Goal: Task Accomplishment & Management: Manage account settings

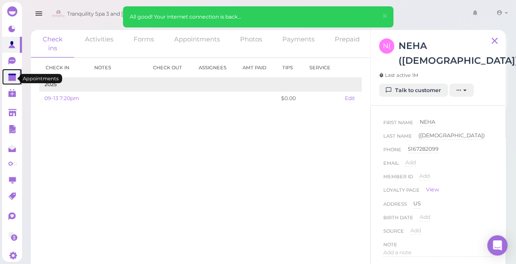
click at [11, 78] on polygon at bounding box center [12, 78] width 8 height 6
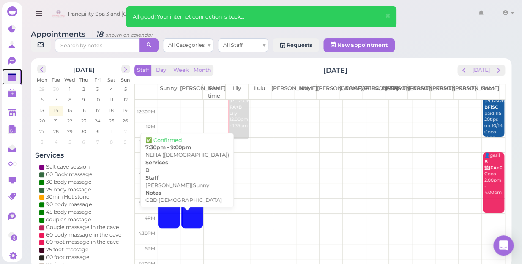
scroll to position [153, 0]
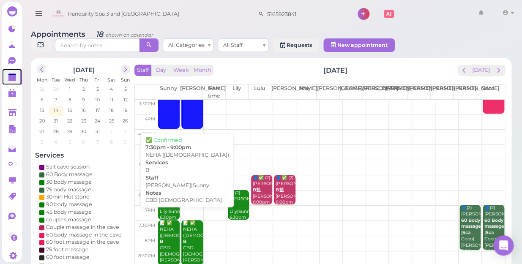
click at [163, 239] on div "📝 ✅ NEHA ([DEMOGRAPHIC_DATA]) B CBD [DEMOGRAPHIC_DATA] [PERSON_NAME]|Sunny 7:30…" at bounding box center [169, 251] width 20 height 62
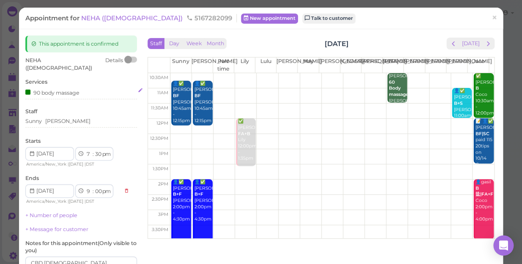
click at [63, 88] on div "90 body massage" at bounding box center [52, 92] width 54 height 9
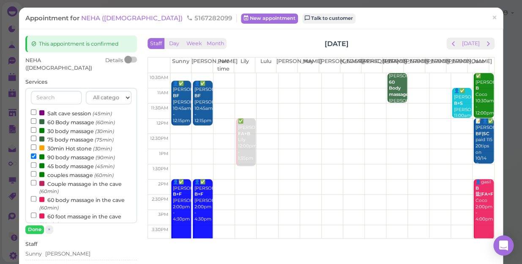
click at [74, 170] on label "couples massage (60min)" at bounding box center [72, 174] width 83 height 9
click at [36, 171] on input "couples massage (60min)" at bounding box center [33, 173] width 5 height 5
click at [72, 153] on label "90 body massage (90min)" at bounding box center [73, 157] width 84 height 9
click at [36, 153] on input "90 body massage (90min)" at bounding box center [33, 155] width 5 height 5
select select "8"
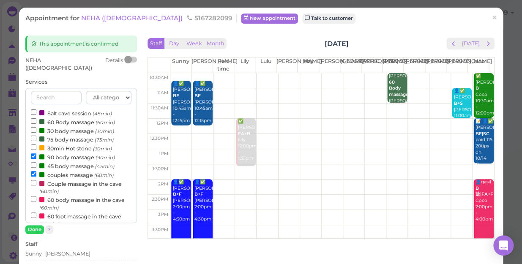
select select "30"
drag, startPoint x: 34, startPoint y: 222, endPoint x: 66, endPoint y: 215, distance: 33.3
click at [34, 225] on button "Done" at bounding box center [34, 229] width 19 height 9
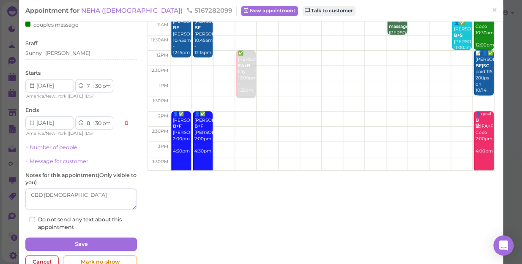
scroll to position [77, 0]
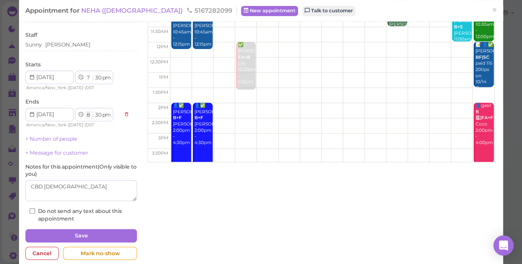
click at [89, 111] on select "1 2 3 4 5 6 7 8 9 10 11 12" at bounding box center [88, 115] width 7 height 9
select select "9"
click at [85, 111] on select "1 2 3 4 5 6 7 8 9 10 11 12" at bounding box center [88, 115] width 7 height 9
click at [90, 208] on label "Do not send any text about this appointment" at bounding box center [81, 215] width 103 height 15
click at [35, 208] on input "Do not send any text about this appointment" at bounding box center [32, 210] width 5 height 5
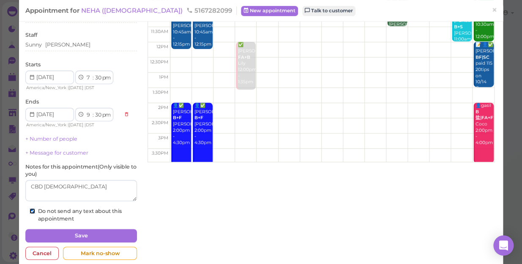
checkbox input "true"
click at [96, 111] on select "00 05 10 15 20 25 30 35 40 45 50 55" at bounding box center [98, 115] width 8 height 9
select select "00"
click at [94, 111] on select "00 05 10 15 20 25 30 35 40 45 50 55" at bounding box center [98, 115] width 8 height 9
click at [30, 180] on textarea at bounding box center [81, 190] width 112 height 21
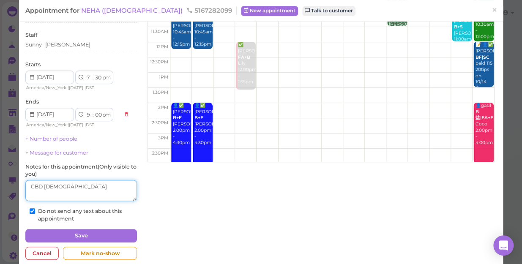
click at [30, 180] on textarea at bounding box center [81, 190] width 112 height 21
click at [72, 181] on textarea at bounding box center [81, 190] width 112 height 21
click at [28, 180] on textarea at bounding box center [81, 190] width 112 height 21
click at [37, 180] on textarea at bounding box center [81, 190] width 112 height 21
click at [55, 180] on textarea at bounding box center [81, 190] width 112 height 21
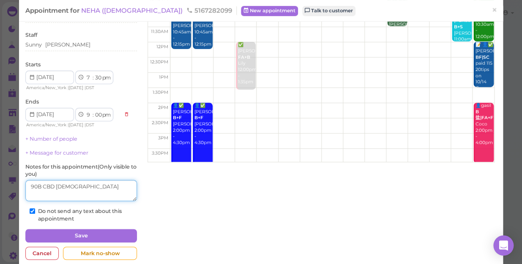
click at [55, 180] on textarea at bounding box center [81, 190] width 112 height 21
type textarea "90B CBD [DEMOGRAPHIC_DATA]"
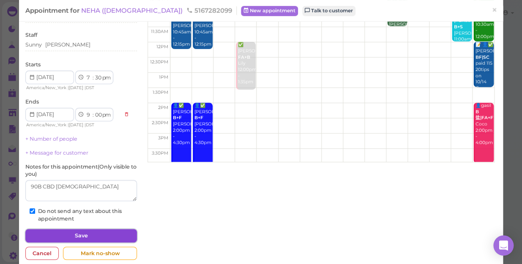
click at [87, 229] on button "Save" at bounding box center [81, 236] width 112 height 14
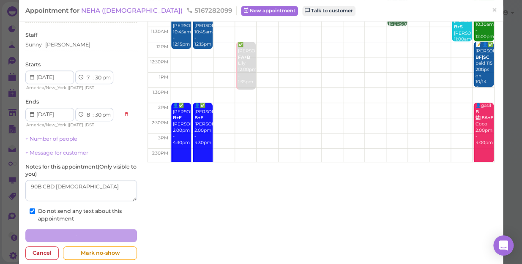
select select "8"
select select "30"
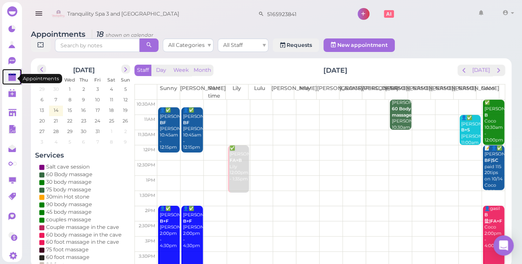
click at [13, 79] on polygon at bounding box center [12, 78] width 8 height 6
click at [8, 78] on polygon at bounding box center [12, 78] width 8 height 6
click at [57, 107] on span "14" at bounding box center [56, 111] width 6 height 8
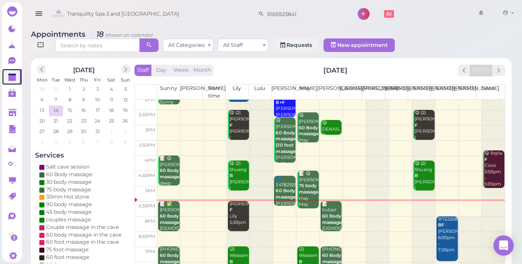
scroll to position [115, 0]
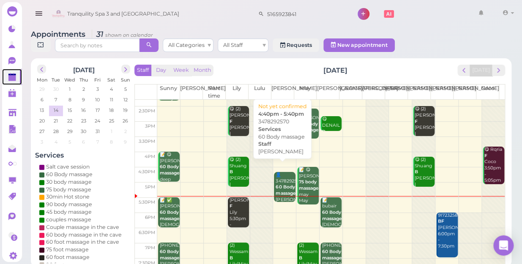
click at [281, 184] on b "60 Body massage" at bounding box center [286, 190] width 20 height 12
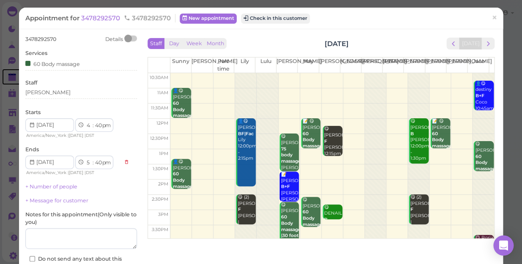
scroll to position [153, 0]
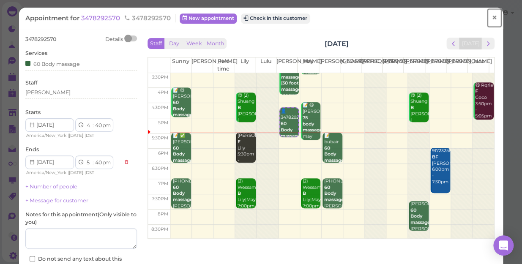
click at [492, 17] on span "×" at bounding box center [494, 18] width 5 height 12
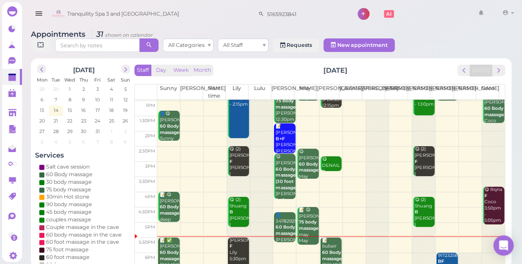
scroll to position [77, 0]
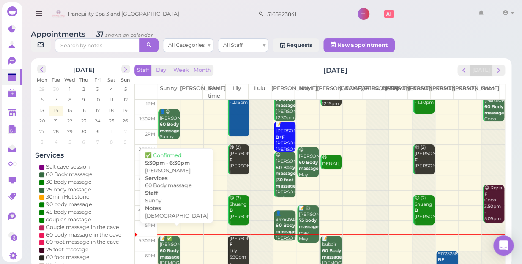
click at [168, 248] on b "60 Body massage" at bounding box center [170, 254] width 20 height 12
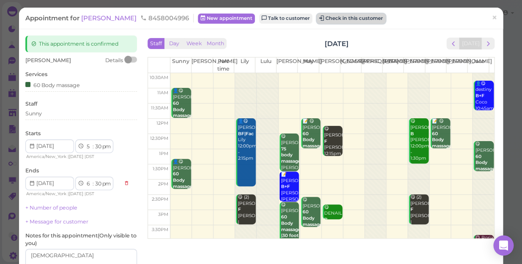
click at [330, 17] on button "Check in this customer" at bounding box center [351, 19] width 69 height 10
click at [317, 18] on button "Check in this customer" at bounding box center [351, 19] width 69 height 10
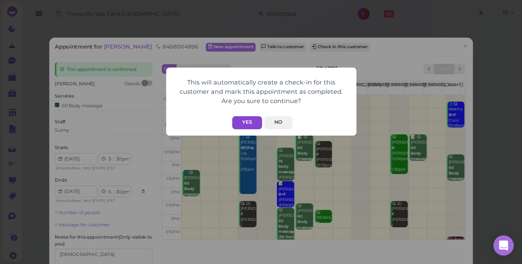
click at [241, 121] on button "Yes" at bounding box center [247, 122] width 30 height 13
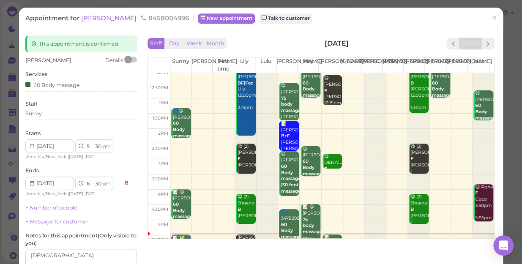
scroll to position [115, 0]
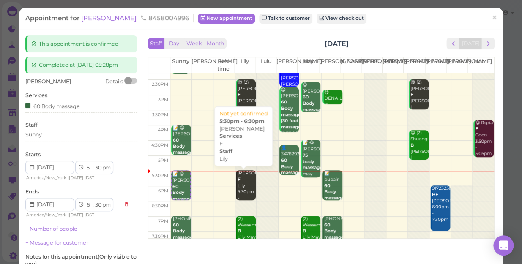
click at [241, 188] on div "[PERSON_NAME] 5:30pm - 6:30pm" at bounding box center [246, 188] width 19 height 37
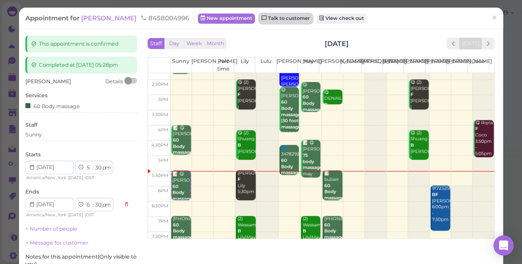
click at [259, 19] on link "Talk to customer" at bounding box center [285, 19] width 53 height 10
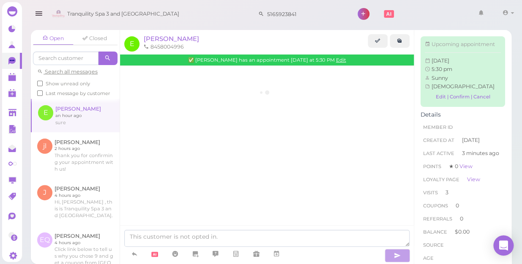
scroll to position [292, 0]
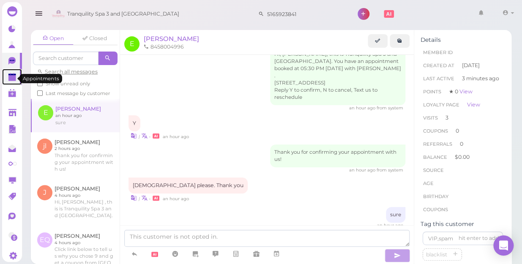
click at [14, 79] on polygon at bounding box center [12, 78] width 8 height 6
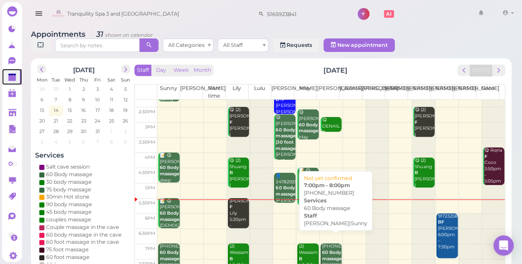
scroll to position [115, 0]
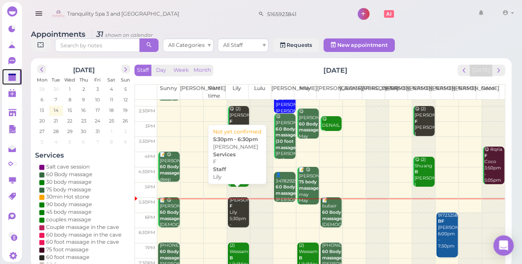
click at [237, 210] on div "[PERSON_NAME] 5:30pm - 6:30pm" at bounding box center [239, 215] width 20 height 37
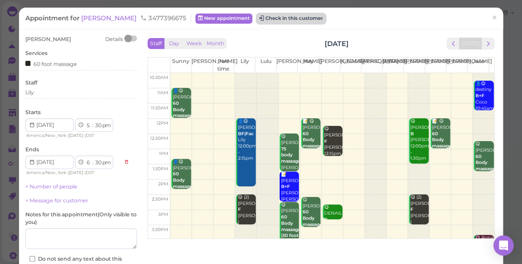
click at [268, 18] on button "Check in this customer" at bounding box center [291, 19] width 69 height 10
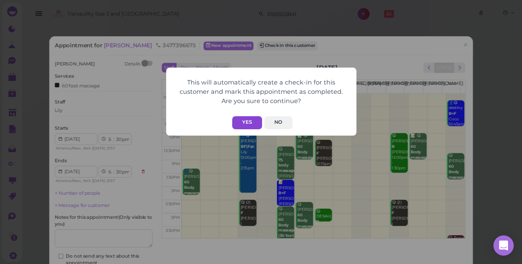
click at [246, 124] on button "Yes" at bounding box center [247, 122] width 30 height 13
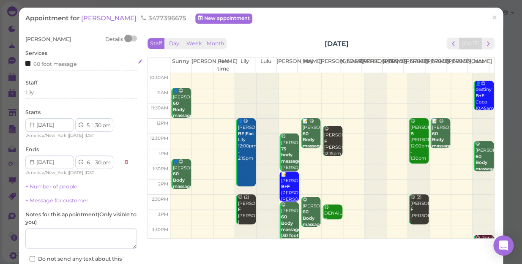
click at [68, 65] on div "60 foot massage" at bounding box center [51, 63] width 52 height 9
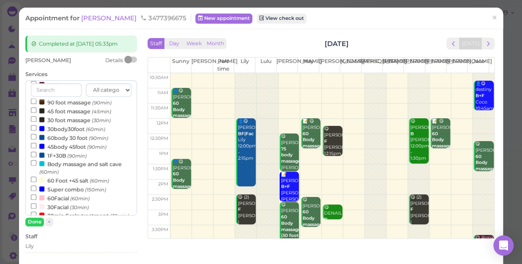
scroll to position [153, 0]
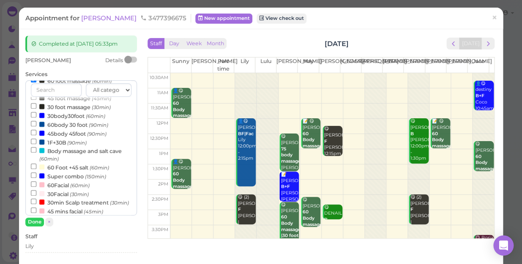
click at [76, 117] on label "30body30foot (60min)" at bounding box center [68, 115] width 74 height 9
click at [36, 117] on input "30body30foot (60min)" at bounding box center [33, 114] width 5 height 5
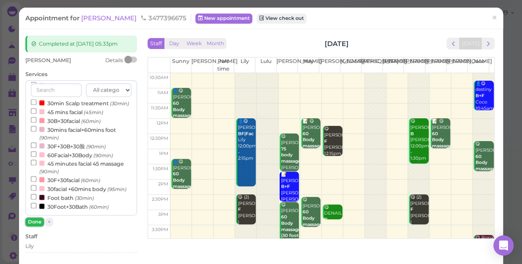
click at [33, 222] on button "Done" at bounding box center [34, 222] width 19 height 9
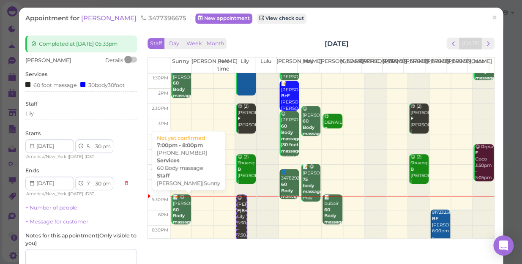
scroll to position [153, 0]
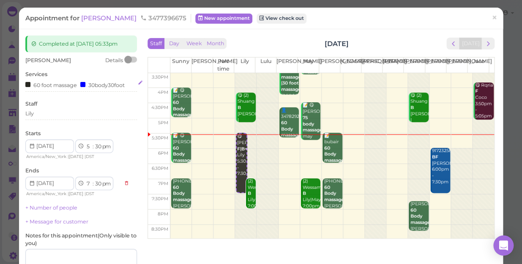
click at [56, 83] on div "60 foot massage" at bounding box center [51, 84] width 52 height 9
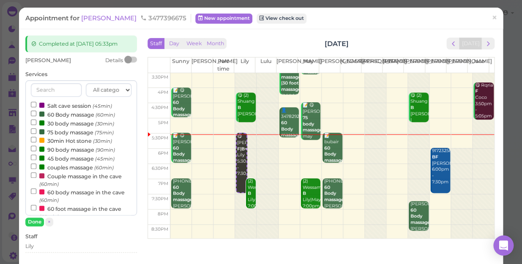
scroll to position [115, 0]
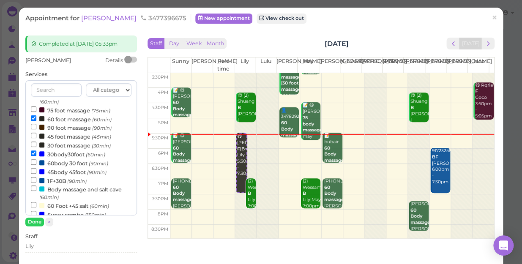
click at [61, 120] on label "60 foot massage (60min)" at bounding box center [71, 119] width 81 height 9
click at [36, 120] on input "60 foot massage (60min)" at bounding box center [33, 117] width 5 height 5
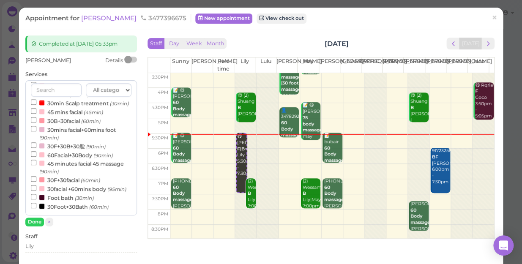
select select "6"
click at [39, 222] on button "Done" at bounding box center [34, 222] width 19 height 9
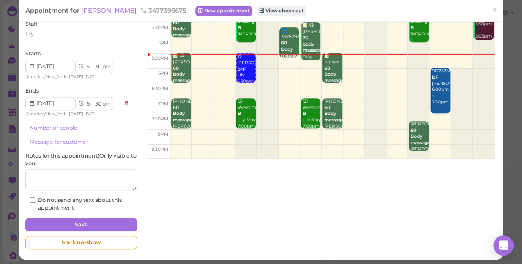
scroll to position [82, 0]
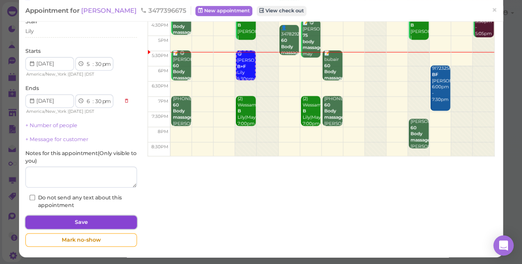
click at [101, 219] on button "Save" at bounding box center [81, 223] width 112 height 14
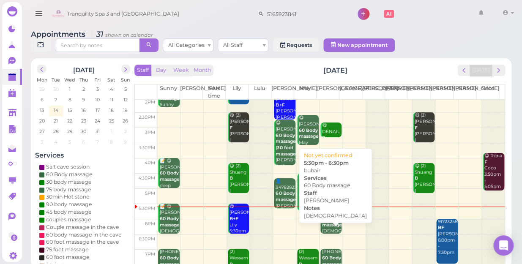
scroll to position [153, 0]
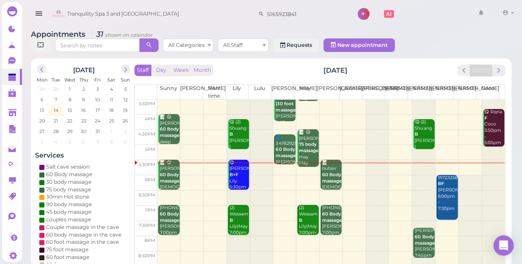
click at [278, 175] on td at bounding box center [330, 182] width 347 height 15
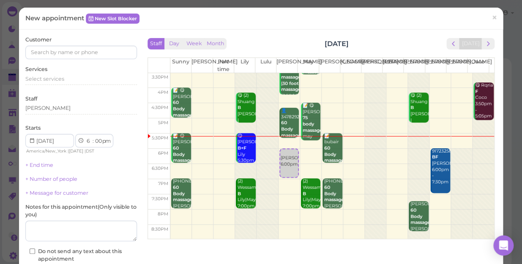
click at [114, 45] on div "Customer" at bounding box center [81, 47] width 112 height 23
click at [107, 55] on input at bounding box center [81, 53] width 112 height 14
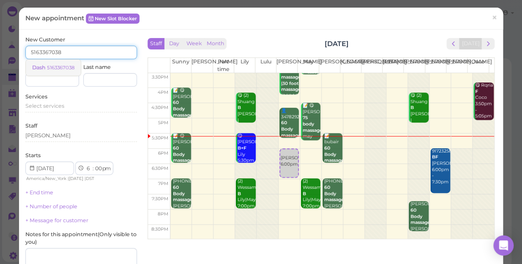
type input "5163367038"
click at [55, 68] on small "5163367038" at bounding box center [60, 68] width 27 height 6
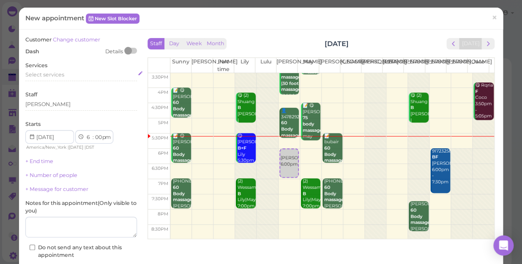
click at [54, 73] on span "Select services" at bounding box center [44, 74] width 39 height 6
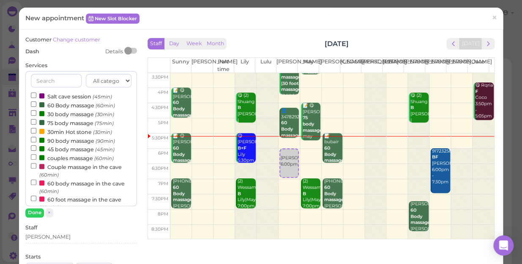
click at [62, 104] on label "60 Body massage (60min)" at bounding box center [73, 105] width 84 height 9
click at [36, 104] on input "60 Body massage (60min)" at bounding box center [33, 103] width 5 height 5
click at [63, 105] on label "60 Body massage (60min)" at bounding box center [73, 105] width 84 height 9
click at [36, 105] on input "60 Body massage (60min)" at bounding box center [33, 103] width 5 height 5
click at [63, 105] on label "60 Body massage (60min)" at bounding box center [73, 105] width 84 height 9
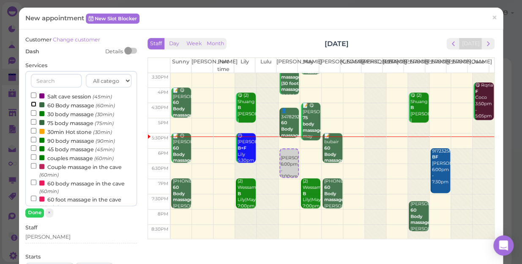
click at [36, 105] on input "60 Body massage (60min)" at bounding box center [33, 103] width 5 height 5
click at [38, 215] on button "Done" at bounding box center [34, 212] width 19 height 9
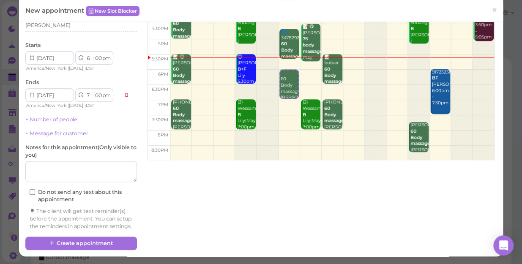
scroll to position [86, 0]
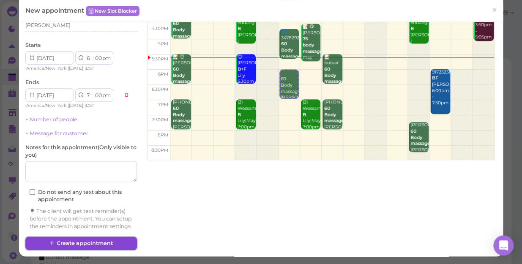
click at [101, 241] on button "Create appointment" at bounding box center [81, 244] width 112 height 14
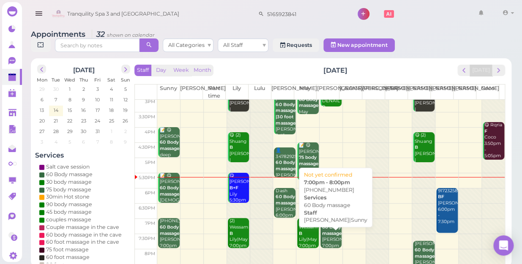
scroll to position [153, 0]
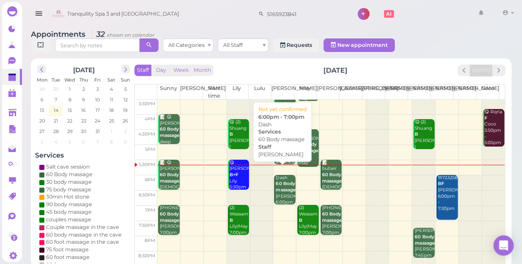
click at [281, 183] on b "60 Body massage" at bounding box center [286, 187] width 20 height 12
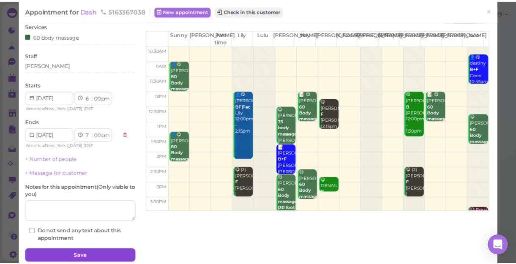
scroll to position [61, 0]
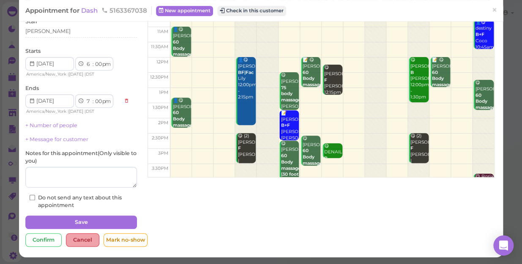
click at [93, 236] on div "Cancel" at bounding box center [82, 240] width 33 height 14
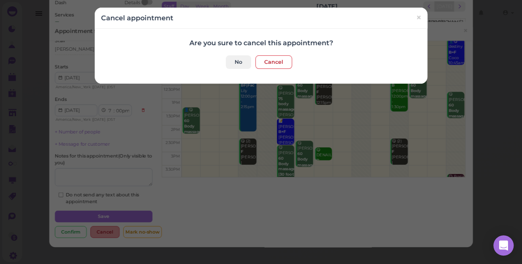
click at [93, 236] on div "Cancel appointment × Are you sure to cancel this appointment? No Cancel" at bounding box center [261, 132] width 522 height 264
click at [266, 62] on button "Cancel" at bounding box center [273, 62] width 37 height 14
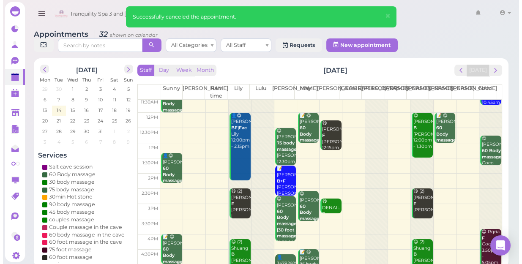
scroll to position [77, 0]
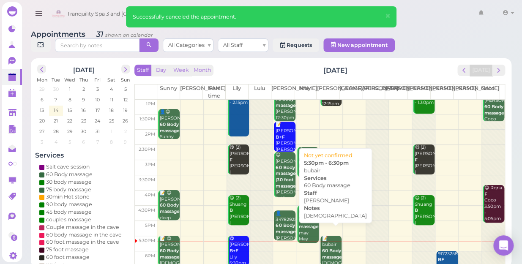
click at [325, 248] on b "60 Body massage" at bounding box center [332, 254] width 20 height 12
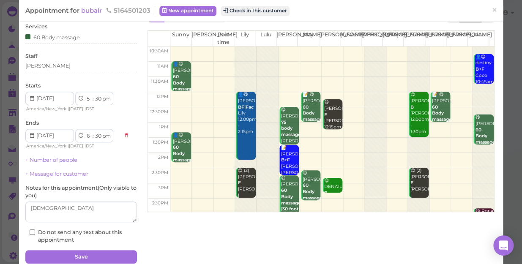
scroll to position [61, 0]
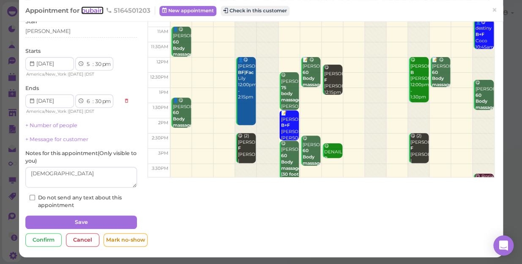
click at [88, 11] on span "bubair" at bounding box center [92, 10] width 22 height 8
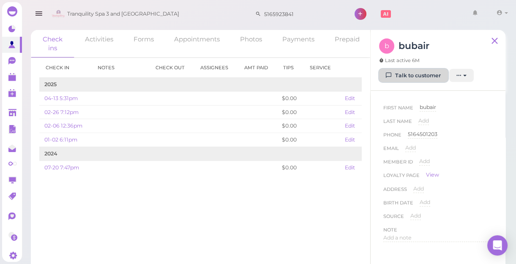
click at [422, 77] on link "Talk to customer" at bounding box center [413, 76] width 69 height 14
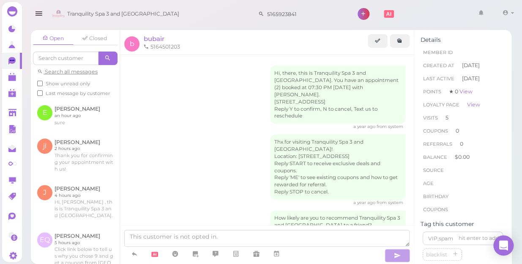
scroll to position [738, 0]
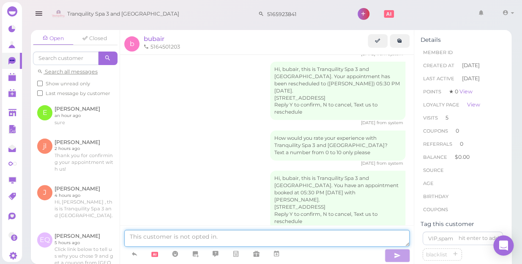
click at [309, 232] on textarea at bounding box center [266, 238] width 285 height 17
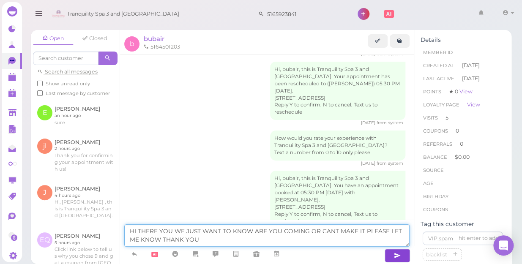
type textarea "HI THERE YOU WE JUST WANT TO KNOW ARE YOU COMING OR CANT MAKE IT PLEASE LET ME …"
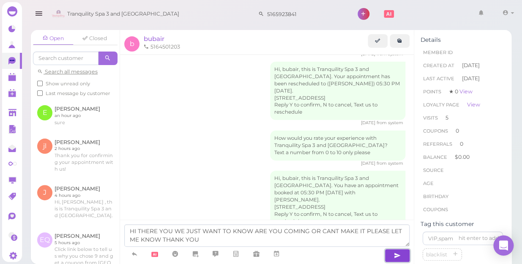
click at [397, 257] on icon "button" at bounding box center [397, 256] width 7 height 8
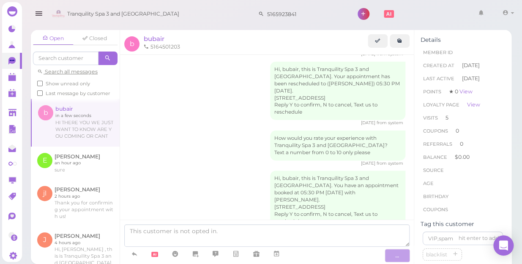
scroll to position [773, 0]
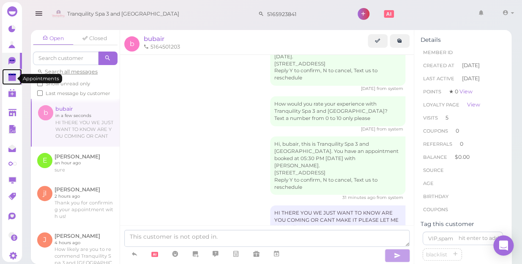
click at [12, 79] on polygon at bounding box center [12, 78] width 8 height 6
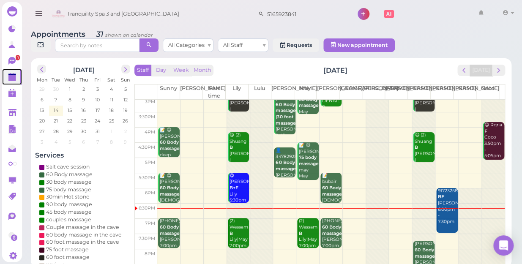
scroll to position [153, 0]
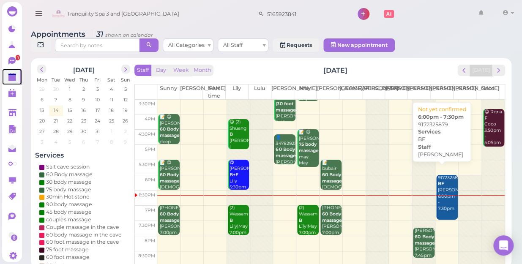
click at [445, 176] on div "9172325879 BF [PERSON_NAME] 6:00pm - 7:30pm" at bounding box center [448, 193] width 20 height 37
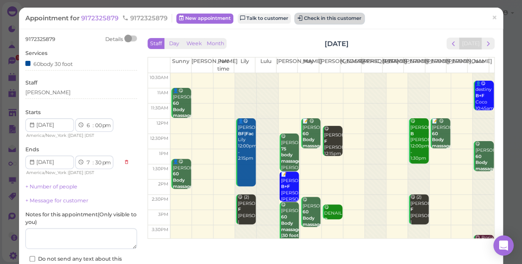
click at [328, 18] on button "Check in this customer" at bounding box center [329, 19] width 69 height 10
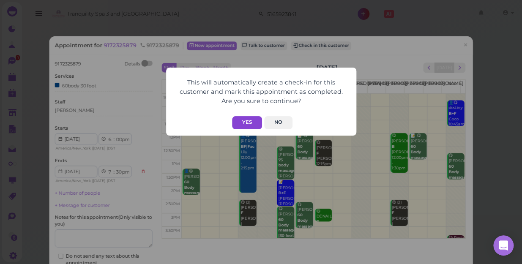
click at [243, 122] on button "Yes" at bounding box center [247, 122] width 30 height 13
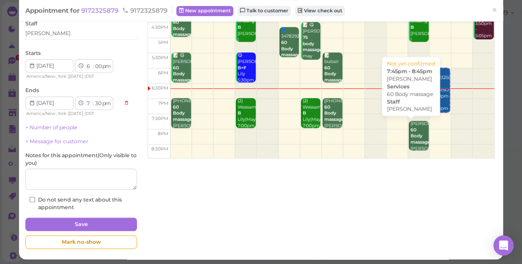
scroll to position [82, 0]
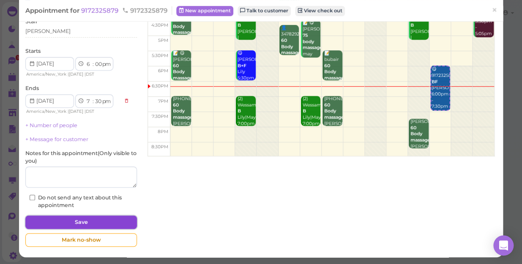
click at [97, 221] on button "Save" at bounding box center [81, 223] width 112 height 14
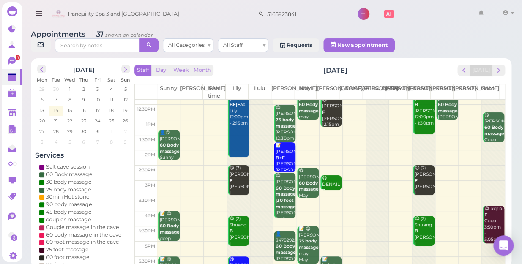
scroll to position [153, 0]
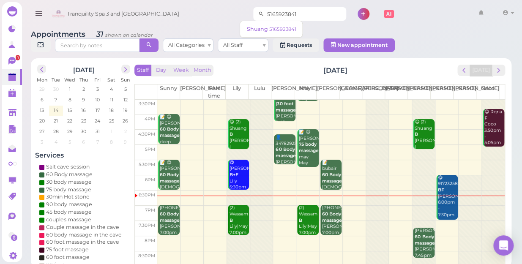
click at [297, 14] on input "5165923841" at bounding box center [305, 14] width 82 height 14
click at [483, 214] on div at bounding box center [493, 106] width 23 height 318
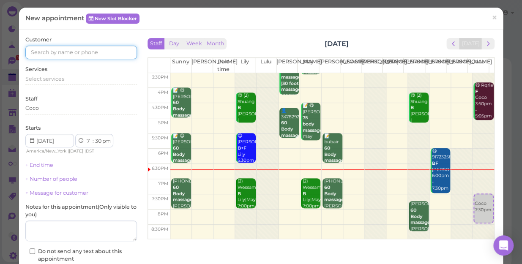
click at [86, 50] on input at bounding box center [81, 53] width 112 height 14
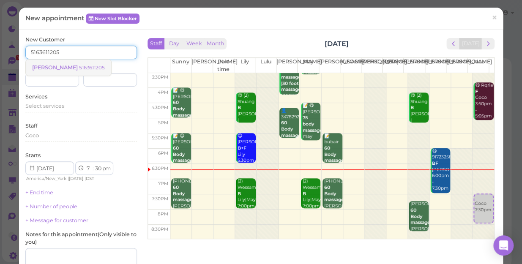
type input "5163611205"
click at [79, 66] on small "5163611205" at bounding box center [92, 68] width 26 height 6
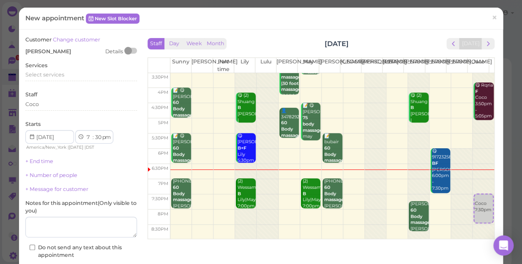
click at [50, 71] on div "Services Select services" at bounding box center [81, 73] width 112 height 23
click at [57, 73] on span "Select services" at bounding box center [44, 74] width 39 height 6
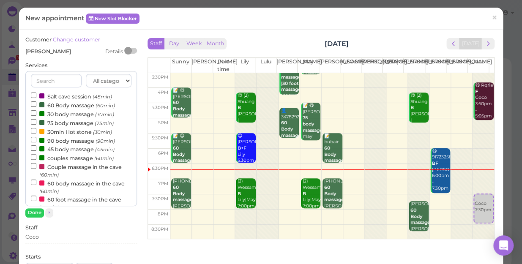
click at [57, 73] on div "All categories Relax session Full body Full body full body Salt cave massage Sa…" at bounding box center [81, 138] width 112 height 135
click at [90, 143] on label "90 body massage (90min)" at bounding box center [73, 140] width 84 height 9
click at [36, 142] on input "90 body massage (90min)" at bounding box center [33, 139] width 5 height 5
click at [35, 211] on button "Done" at bounding box center [34, 212] width 19 height 9
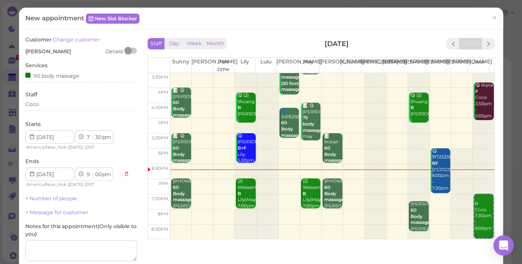
scroll to position [86, 0]
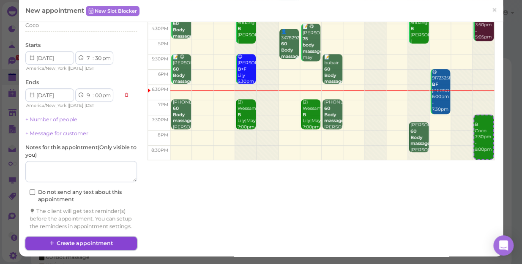
click at [76, 246] on button "Create appointment" at bounding box center [81, 244] width 112 height 14
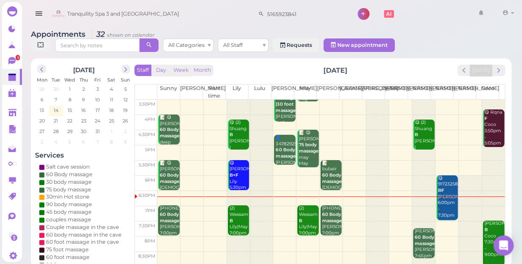
scroll to position [153, 0]
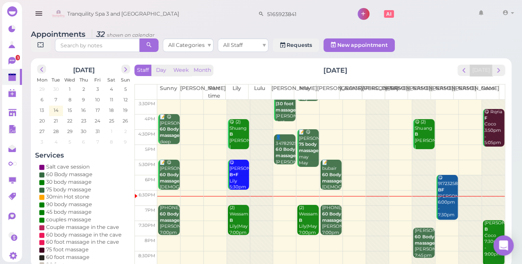
click at [165, 191] on td at bounding box center [330, 198] width 347 height 15
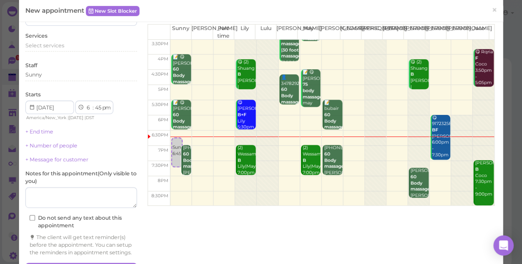
scroll to position [0, 0]
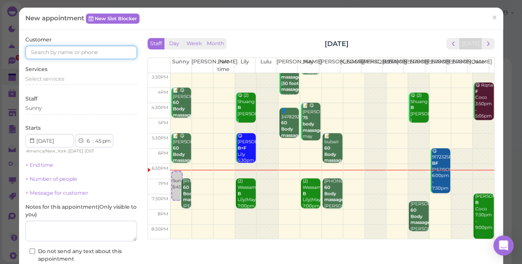
click at [71, 50] on input at bounding box center [81, 53] width 112 height 14
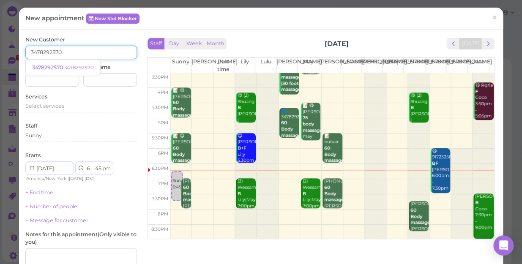
type input "3478292570"
click at [120, 83] on input at bounding box center [110, 80] width 54 height 14
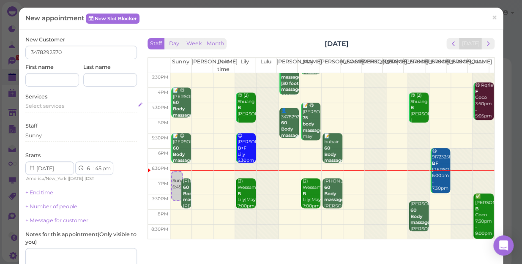
click at [63, 107] on span "Select services" at bounding box center [44, 106] width 39 height 6
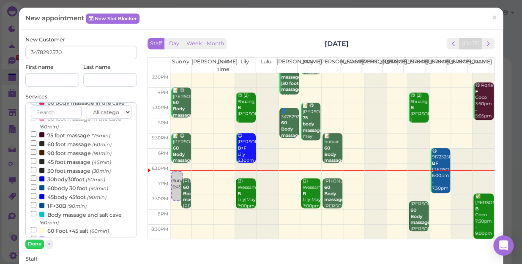
scroll to position [115, 0]
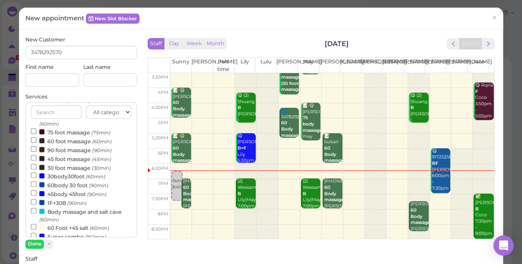
click at [61, 186] on label "60body 30 foot (90min)" at bounding box center [69, 185] width 77 height 9
click at [36, 186] on input "60body 30 foot (90min)" at bounding box center [33, 183] width 5 height 5
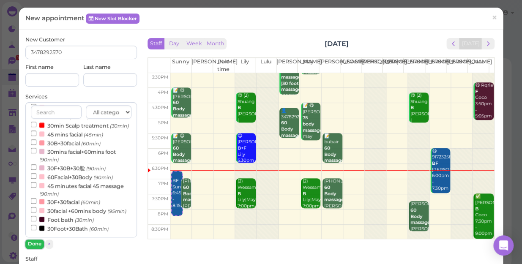
click at [39, 243] on button "Done" at bounding box center [34, 244] width 19 height 9
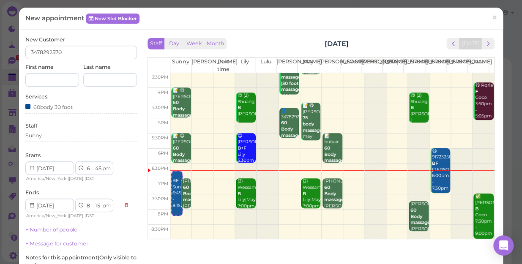
drag, startPoint x: 72, startPoint y: 205, endPoint x: 74, endPoint y: 199, distance: 5.9
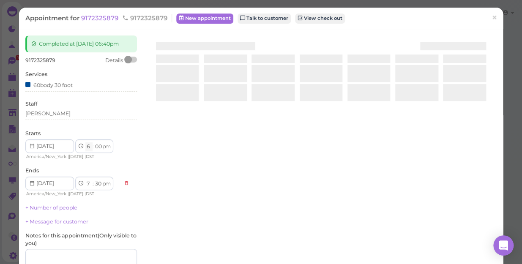
click at [88, 148] on select "1 2 3 4 5 6 7 8 9 10 11 12" at bounding box center [88, 146] width 7 height 9
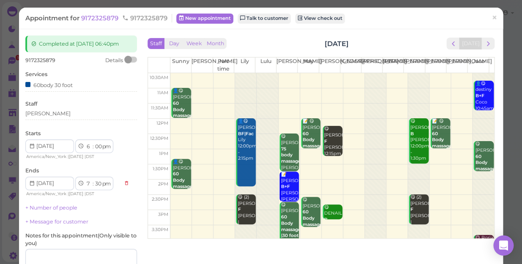
click at [84, 69] on div "9172325879 Details Services 60body 30 foot Staff [PERSON_NAME] Starts 1 2 3 4 5…" at bounding box center [81, 174] width 112 height 235
click at [97, 145] on select "00 05 10 15 20 25 30 35 40 45 50 55" at bounding box center [98, 146] width 8 height 9
select select "45"
click at [94, 142] on select "00 05 10 15 20 25 30 35 40 45 50 55" at bounding box center [98, 146] width 8 height 9
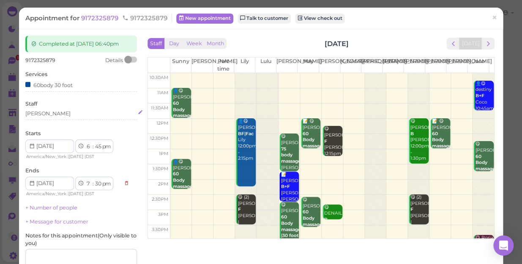
click at [101, 112] on div "[PERSON_NAME]" at bounding box center [81, 114] width 112 height 8
select select "8"
select select "15"
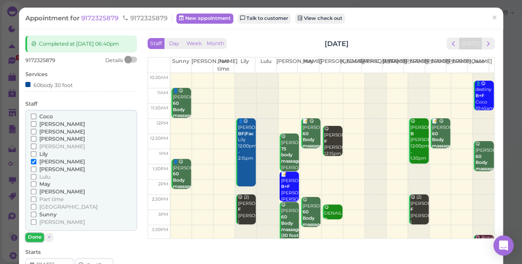
click at [30, 237] on button "Done" at bounding box center [34, 237] width 19 height 9
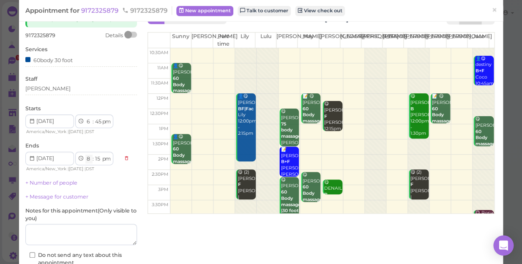
scroll to position [38, 0]
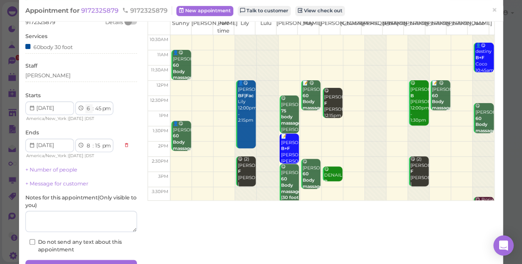
click at [88, 110] on select "1 2 3 4 5 6 7 8 9 10 11 12" at bounding box center [88, 108] width 7 height 9
select select "5"
click at [85, 104] on select "1 2 3 4 5 6 7 8 9 10 11 12" at bounding box center [88, 108] width 7 height 9
select select "7"
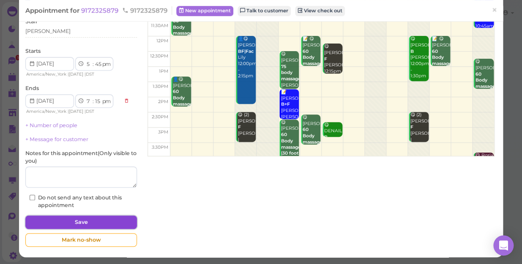
click at [98, 221] on button "Save" at bounding box center [81, 223] width 112 height 14
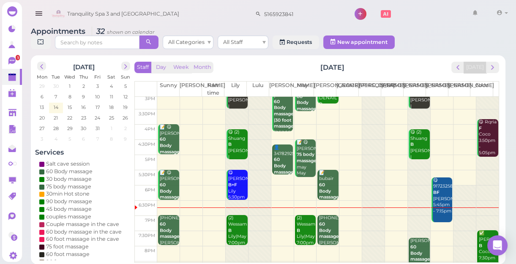
scroll to position [153, 0]
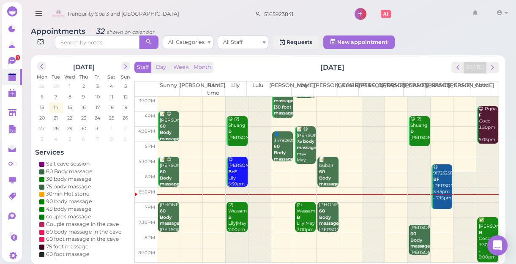
click at [273, 203] on td at bounding box center [328, 210] width 342 height 15
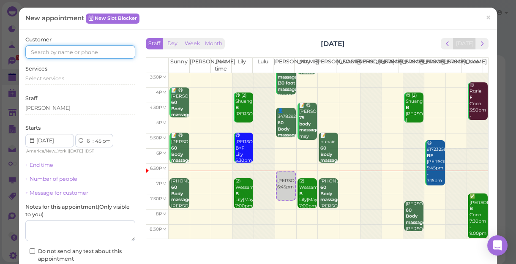
click at [101, 54] on input at bounding box center [80, 52] width 110 height 14
click at [298, 211] on td at bounding box center [329, 217] width 320 height 15
select select "8"
select select "00"
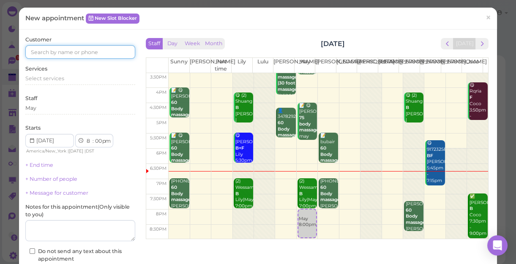
click at [80, 50] on input at bounding box center [80, 52] width 110 height 14
click at [486, 18] on span "×" at bounding box center [488, 17] width 5 height 12
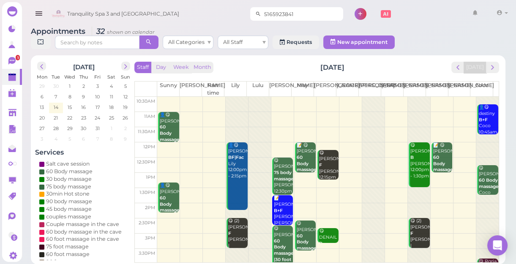
click at [293, 13] on input "5165923841" at bounding box center [302, 14] width 82 height 14
type input "5"
type input "3478292570"
click at [267, 30] on span "3478292570" at bounding box center [262, 29] width 32 height 6
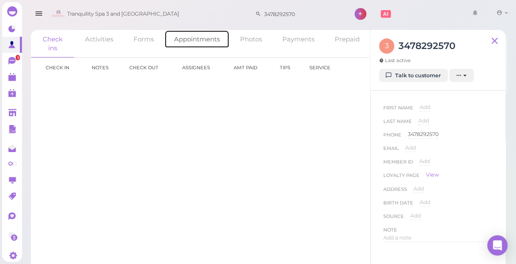
click at [200, 38] on link "Appointments" at bounding box center [196, 39] width 65 height 18
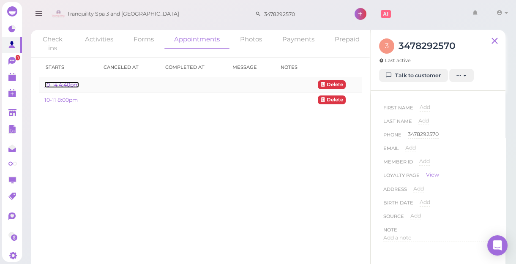
click at [64, 86] on link "10-14 4:40pm" at bounding box center [61, 85] width 35 height 6
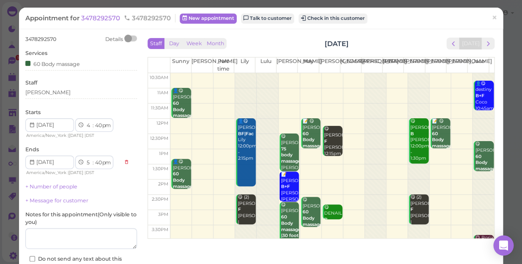
scroll to position [153, 0]
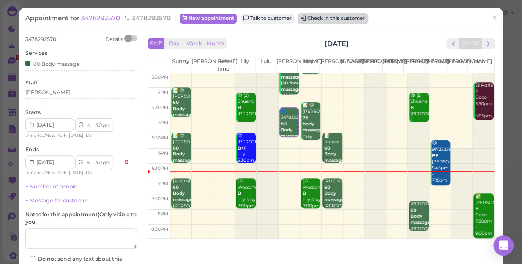
click at [326, 17] on button "Check in this customer" at bounding box center [332, 19] width 69 height 10
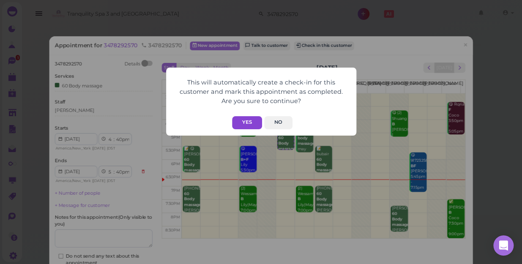
click at [246, 124] on button "Yes" at bounding box center [247, 122] width 30 height 13
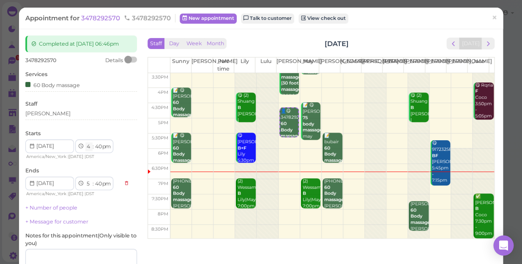
click at [89, 148] on select "1 2 3 4 5 6 7 8 9 10 11 12" at bounding box center [88, 146] width 7 height 9
select select "6"
click at [85, 142] on select "1 2 3 4 5 6 7 8 9 10 11 12" at bounding box center [88, 146] width 7 height 9
select select "7"
click at [97, 146] on select "00 05 10 15 20 25 30 35 40 45 50 55" at bounding box center [98, 146] width 8 height 9
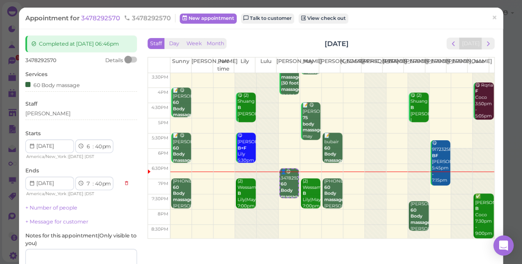
select select "45"
click at [94, 142] on select "00 05 10 15 20 25 30 35 40 45 50 55" at bounding box center [98, 146] width 8 height 9
click at [99, 115] on div "[PERSON_NAME]" at bounding box center [81, 114] width 112 height 8
select select "45"
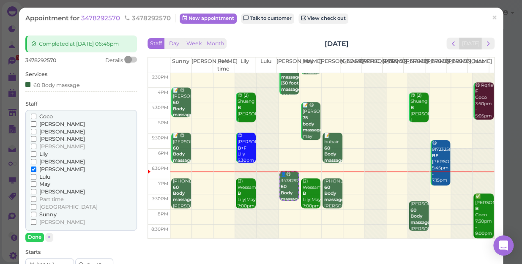
click at [52, 213] on span "Sunny" at bounding box center [47, 214] width 17 height 6
click at [36, 213] on input "Sunny" at bounding box center [33, 214] width 5 height 5
click at [49, 216] on span "Sunny" at bounding box center [47, 214] width 17 height 6
click at [36, 216] on input "Sunny" at bounding box center [33, 214] width 5 height 5
click at [38, 167] on label "[PERSON_NAME]" at bounding box center [58, 170] width 54 height 8
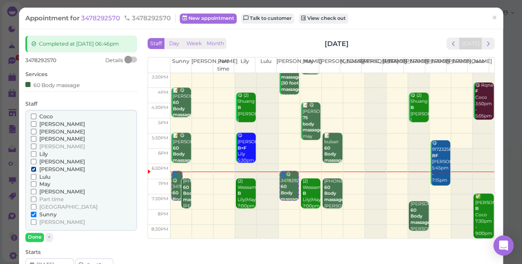
click at [36, 167] on input "[PERSON_NAME]" at bounding box center [33, 169] width 5 height 5
click at [44, 169] on span "[PERSON_NAME]" at bounding box center [62, 169] width 46 height 6
click at [36, 169] on input "[PERSON_NAME]" at bounding box center [33, 169] width 5 height 5
click at [37, 238] on button "Done" at bounding box center [34, 237] width 19 height 9
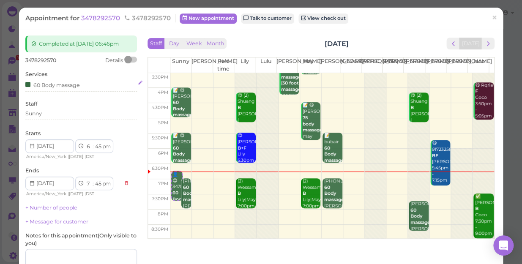
click at [94, 86] on div "60 Body massage" at bounding box center [81, 84] width 112 height 9
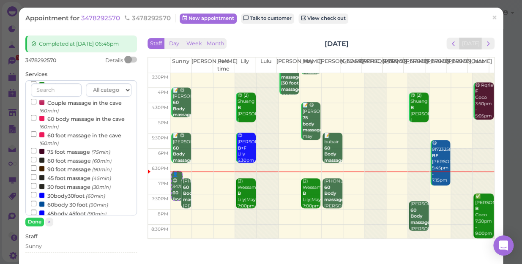
scroll to position [77, 0]
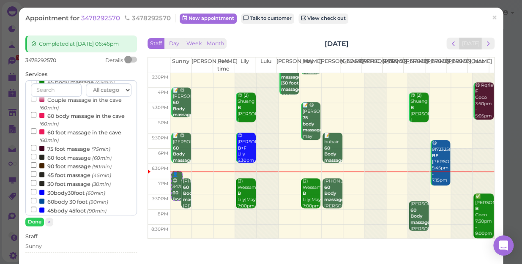
click at [71, 187] on label "30 foot massage (30min)" at bounding box center [71, 183] width 80 height 9
click at [36, 186] on input "30 foot massage (30min)" at bounding box center [33, 182] width 5 height 5
select select "8"
select select "15"
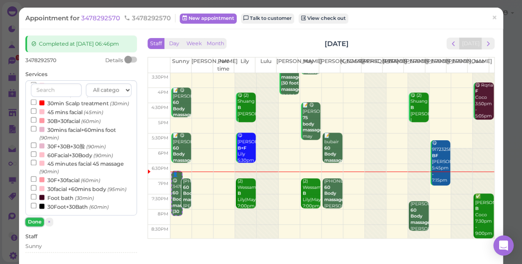
click at [33, 223] on button "Done" at bounding box center [34, 222] width 19 height 9
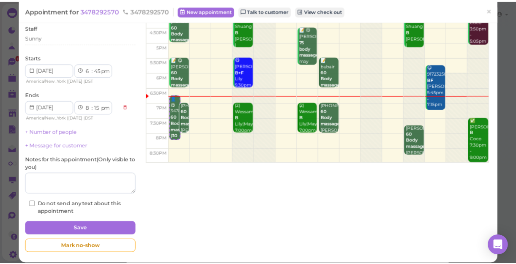
scroll to position [77, 0]
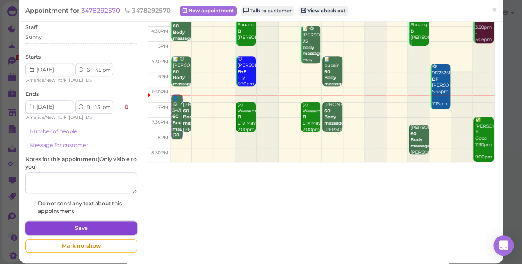
click at [58, 234] on button "Save" at bounding box center [81, 229] width 112 height 14
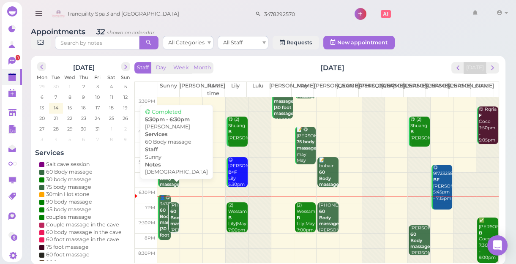
scroll to position [3, 0]
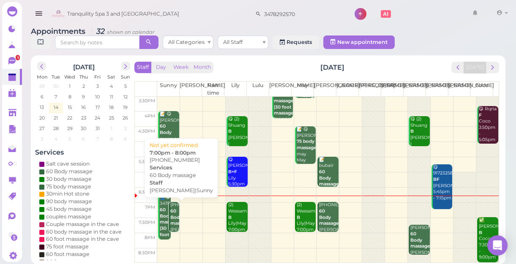
click at [170, 212] on div "(2) 5167217165 60 Body massage [PERSON_NAME]|Sunny 7:00pm - 8:00pm" at bounding box center [174, 227] width 9 height 50
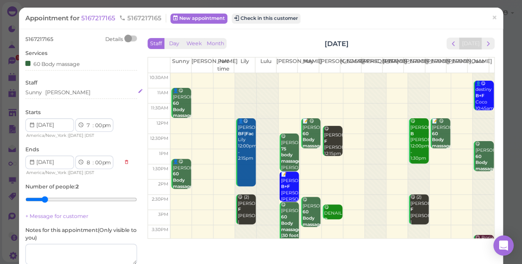
click at [73, 91] on div "Sunny [PERSON_NAME]" at bounding box center [81, 93] width 112 height 8
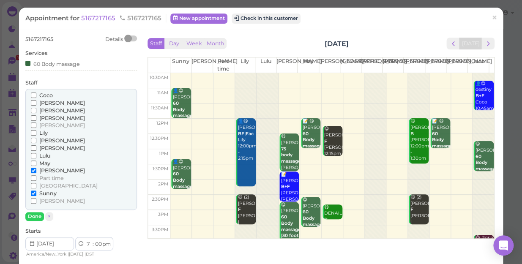
click at [48, 102] on span "[PERSON_NAME]" at bounding box center [62, 103] width 46 height 6
click at [36, 102] on input "[PERSON_NAME]" at bounding box center [33, 102] width 5 height 5
click at [49, 192] on span "Sunny" at bounding box center [47, 193] width 17 height 6
click at [36, 192] on input "Sunny" at bounding box center [33, 193] width 5 height 5
click at [34, 217] on button "Done" at bounding box center [34, 216] width 19 height 9
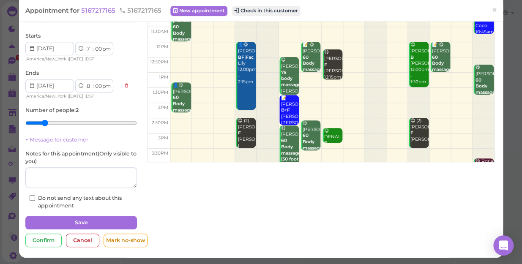
scroll to position [77, 0]
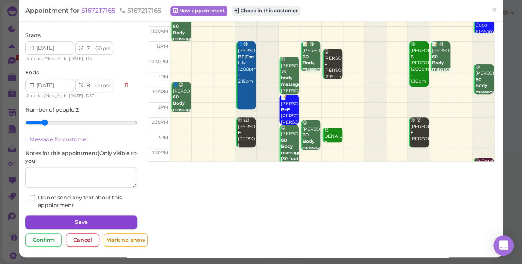
click at [82, 219] on button "Save" at bounding box center [81, 223] width 112 height 14
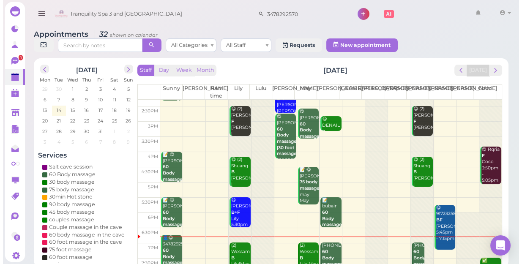
scroll to position [153, 0]
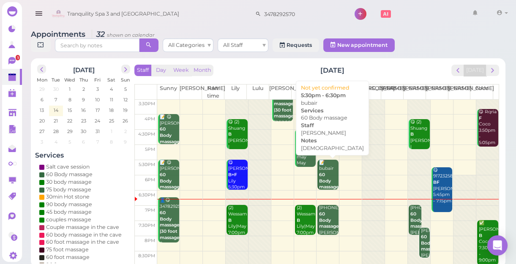
click at [325, 177] on div "📝 bubair 60 Body massage [DEMOGRAPHIC_DATA] [PERSON_NAME] 5:30pm - 6:30pm" at bounding box center [329, 191] width 20 height 62
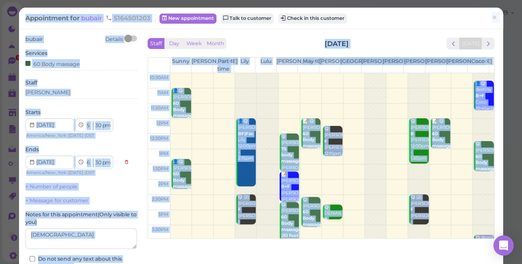
click at [89, 127] on select "1 2 3 4 5 6 7 8 9 10 11 12" at bounding box center [88, 125] width 7 height 9
select select "6"
click at [85, 121] on select "1 2 3 4 5 6 7 8 9 10 11 12" at bounding box center [88, 125] width 7 height 9
select select "7"
click at [96, 126] on select "00 05 10 15 20 25 30 35 40 45 50 55" at bounding box center [98, 125] width 8 height 9
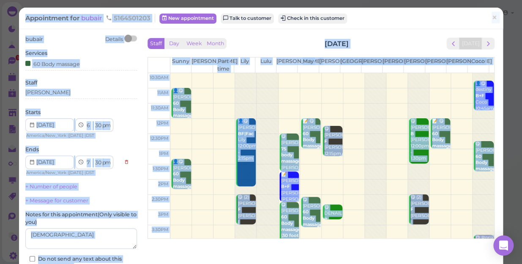
select select "10"
click at [94, 121] on select "00 05 10 15 20 25 30 35 40 45 50 55" at bounding box center [98, 125] width 8 height 9
select select "10"
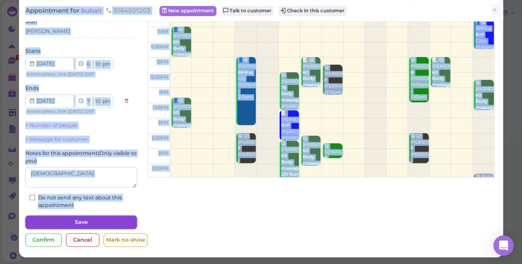
click at [96, 222] on button "Save" at bounding box center [81, 223] width 112 height 14
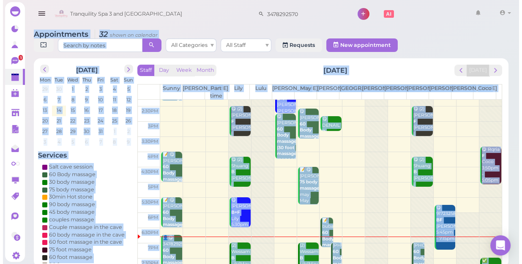
scroll to position [153, 0]
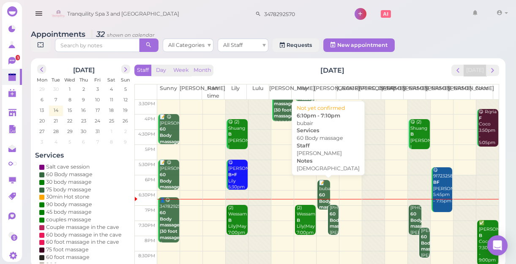
click at [323, 191] on div "📝 bubair 60 Body massage [DEMOGRAPHIC_DATA] [PERSON_NAME] 6:10pm - 7:10pm" at bounding box center [324, 211] width 11 height 62
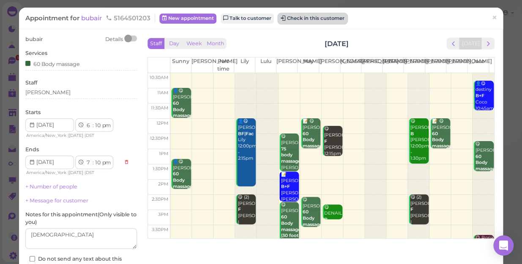
click at [304, 14] on button "Check in this customer" at bounding box center [312, 19] width 69 height 10
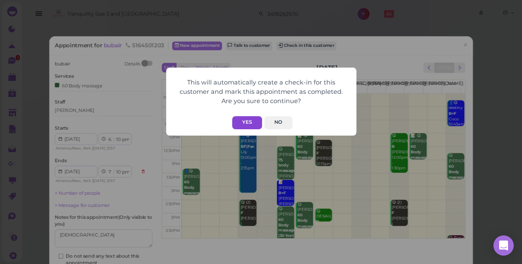
click at [245, 129] on button "Yes" at bounding box center [247, 122] width 30 height 13
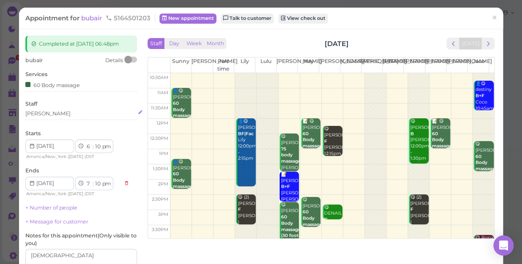
click at [48, 110] on div "[PERSON_NAME]" at bounding box center [81, 114] width 112 height 8
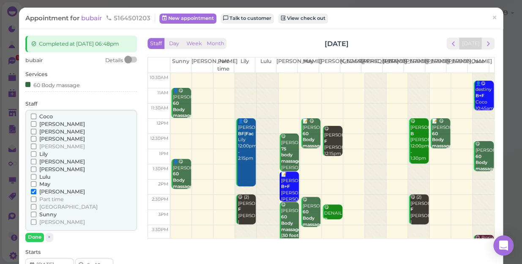
drag, startPoint x: 48, startPoint y: 110, endPoint x: 47, endPoint y: 115, distance: 5.6
click at [47, 115] on span "Coco" at bounding box center [46, 116] width 14 height 6
click at [36, 115] on input "Coco" at bounding box center [33, 116] width 5 height 5
click at [46, 191] on span "[PERSON_NAME]" at bounding box center [62, 192] width 46 height 6
click at [36, 191] on input "[PERSON_NAME]" at bounding box center [33, 191] width 5 height 5
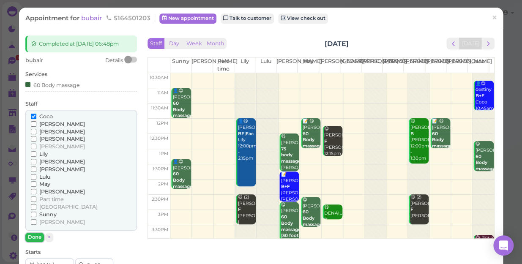
click at [36, 238] on button "Done" at bounding box center [34, 237] width 19 height 9
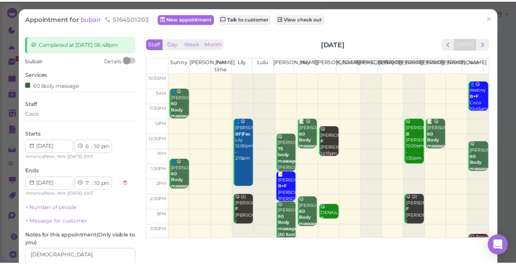
scroll to position [77, 0]
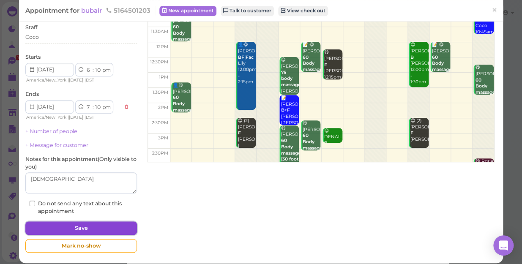
click at [111, 227] on button "Save" at bounding box center [81, 229] width 112 height 14
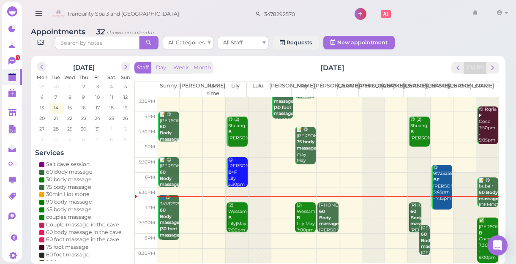
scroll to position [3, 0]
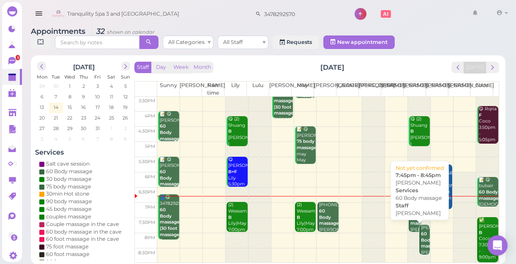
click at [421, 238] on b "60 Body massage" at bounding box center [431, 240] width 20 height 18
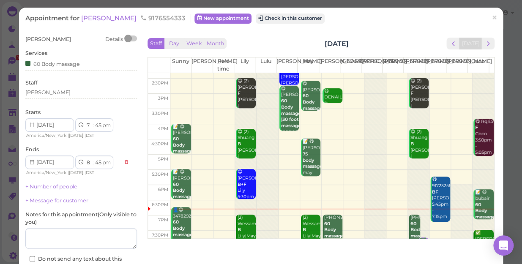
scroll to position [153, 0]
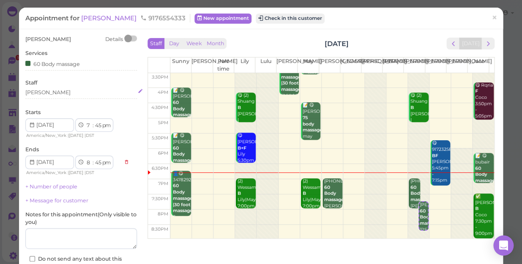
click at [44, 94] on div "[PERSON_NAME]" at bounding box center [81, 93] width 112 height 8
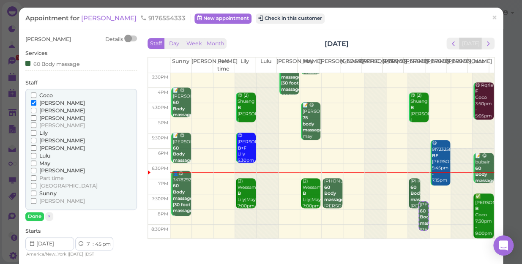
click at [48, 140] on span "[PERSON_NAME]" at bounding box center [62, 140] width 46 height 6
click at [36, 140] on input "[PERSON_NAME]" at bounding box center [33, 140] width 5 height 5
click at [47, 102] on span "[PERSON_NAME]" at bounding box center [62, 103] width 46 height 6
click at [36, 102] on input "[PERSON_NAME]" at bounding box center [33, 102] width 5 height 5
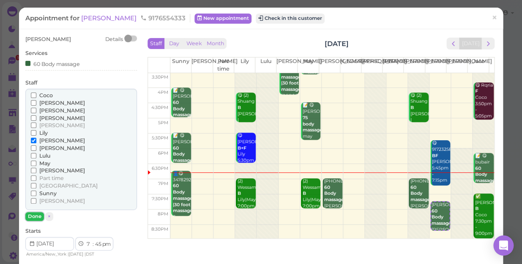
click at [37, 214] on button "Done" at bounding box center [34, 216] width 19 height 9
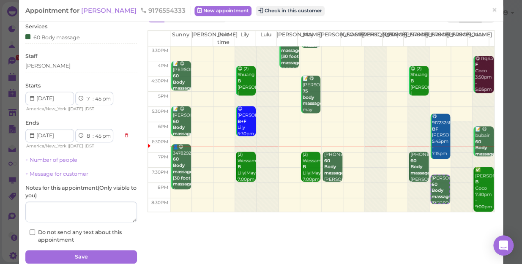
scroll to position [61, 0]
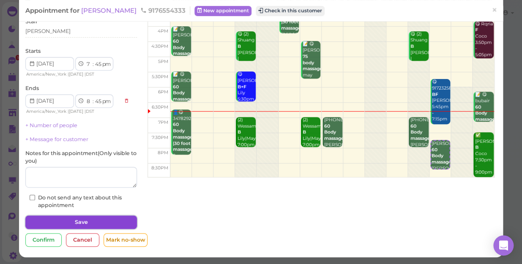
click at [87, 222] on button "Save" at bounding box center [81, 223] width 112 height 14
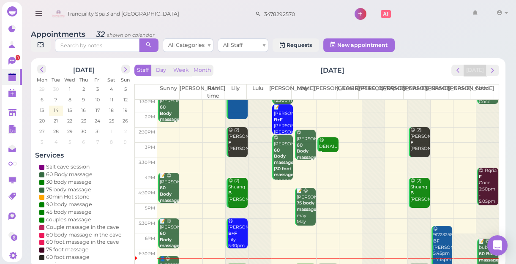
scroll to position [153, 0]
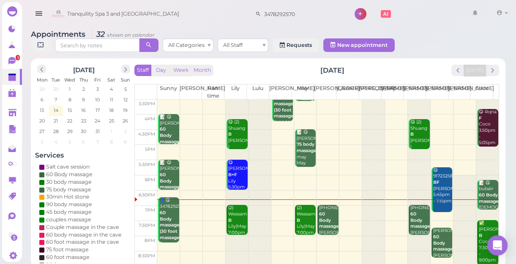
click at [304, 202] on td at bounding box center [328, 198] width 342 height 15
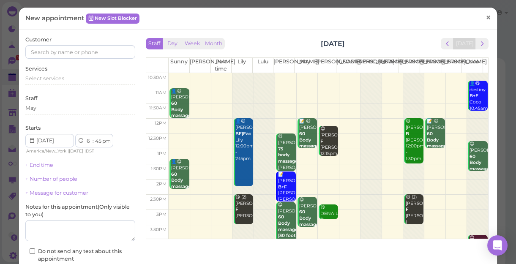
click at [486, 17] on span "×" at bounding box center [488, 17] width 5 height 12
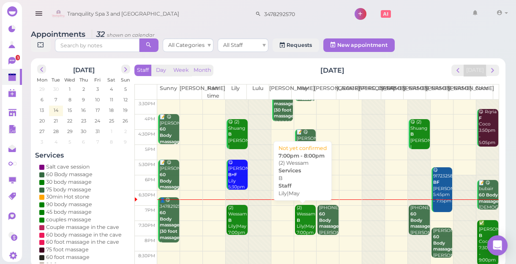
click at [306, 222] on div "(2) Wessam B [PERSON_NAME]|May 7:00pm - 8:00pm" at bounding box center [306, 227] width 20 height 44
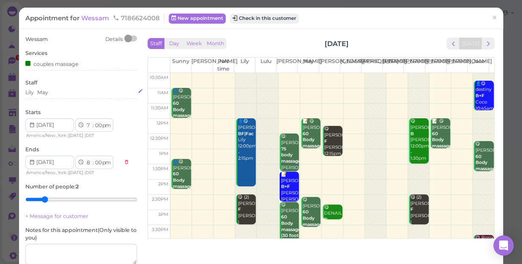
click at [71, 90] on div "[PERSON_NAME]" at bounding box center [81, 93] width 112 height 8
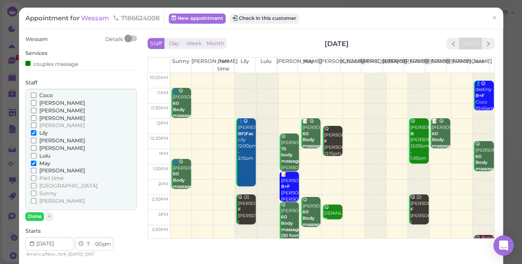
click at [45, 146] on span "[PERSON_NAME]" at bounding box center [62, 148] width 46 height 6
click at [36, 146] on input "[PERSON_NAME]" at bounding box center [33, 147] width 5 height 5
click at [46, 164] on span "May" at bounding box center [44, 163] width 11 height 6
click at [36, 164] on input "May" at bounding box center [33, 163] width 5 height 5
click at [34, 215] on button "Done" at bounding box center [34, 216] width 19 height 9
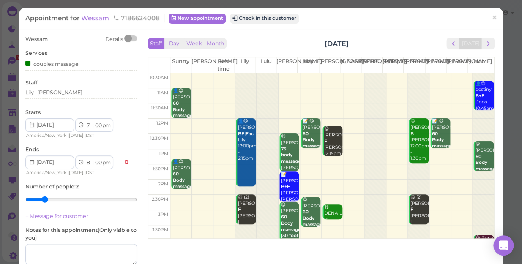
scroll to position [77, 0]
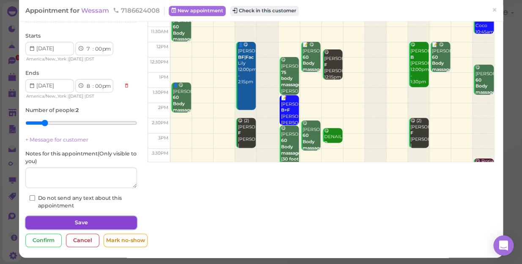
click at [90, 222] on button "Save" at bounding box center [81, 223] width 112 height 14
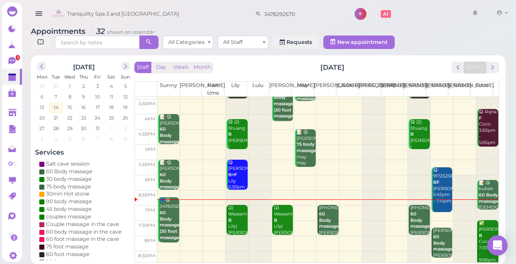
scroll to position [153, 0]
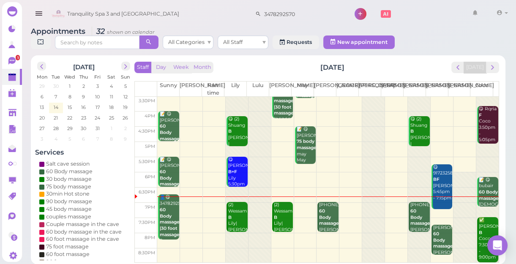
click at [305, 205] on td at bounding box center [328, 210] width 342 height 15
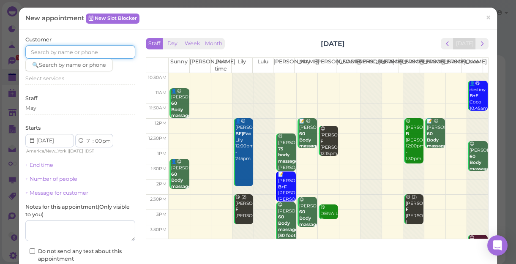
click at [101, 49] on input at bounding box center [80, 52] width 110 height 14
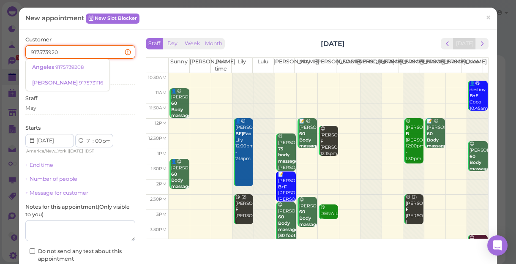
type input "9175739208"
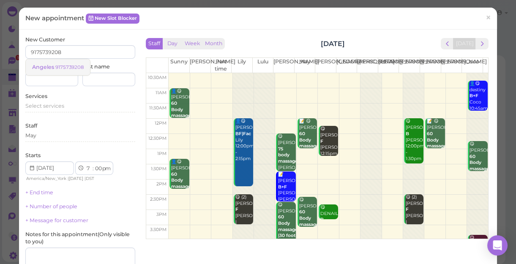
click at [77, 66] on small "9175739208" at bounding box center [69, 67] width 28 height 6
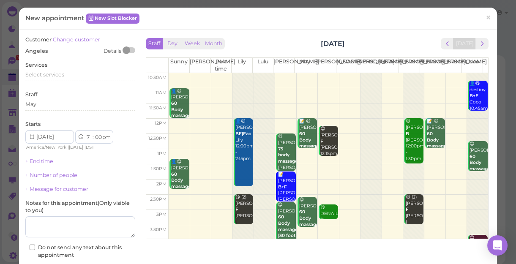
click at [77, 66] on div "Services Select services" at bounding box center [80, 72] width 110 height 23
click at [49, 75] on span "Select services" at bounding box center [44, 74] width 39 height 6
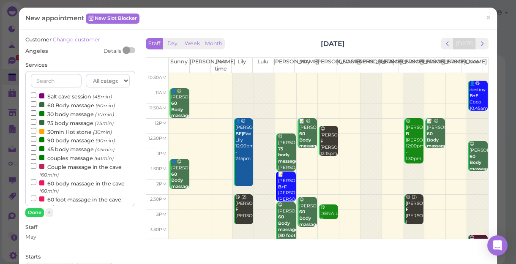
click at [52, 104] on label "60 Body massage (60min)" at bounding box center [73, 105] width 84 height 9
click at [36, 104] on input "60 Body massage (60min)" at bounding box center [33, 103] width 5 height 5
click at [30, 214] on button "Done" at bounding box center [34, 212] width 19 height 9
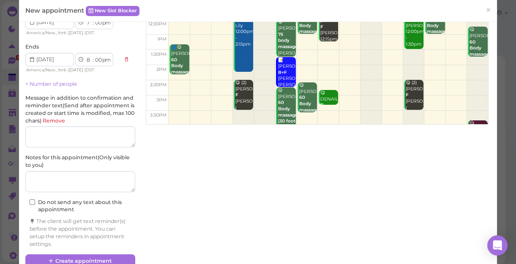
scroll to position [115, 0]
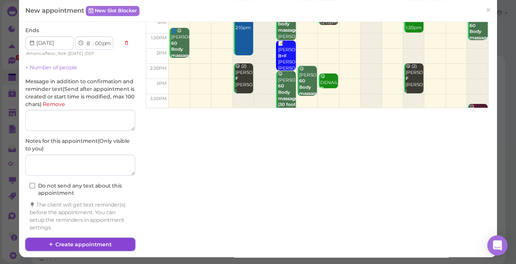
click at [89, 241] on button "Create appointment" at bounding box center [80, 245] width 110 height 14
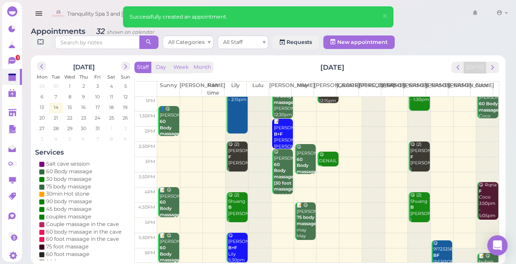
scroll to position [153, 0]
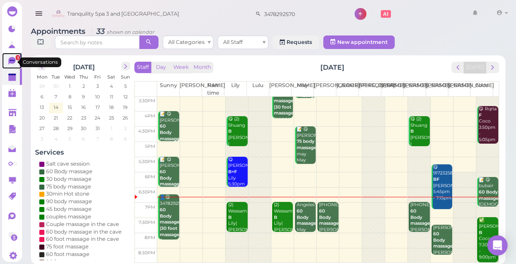
click at [8, 61] on icon at bounding box center [11, 61] width 7 height 8
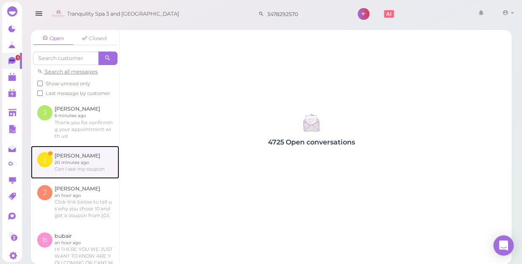
click at [69, 172] on link at bounding box center [75, 162] width 88 height 33
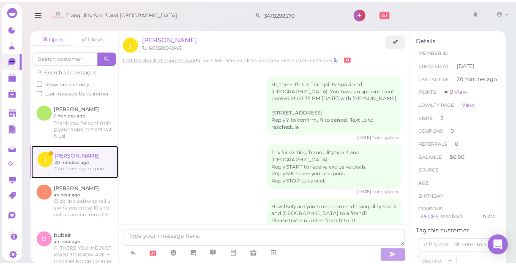
scroll to position [282, 0]
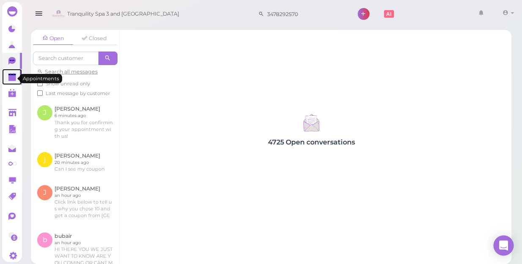
click at [9, 80] on polygon at bounding box center [12, 78] width 8 height 6
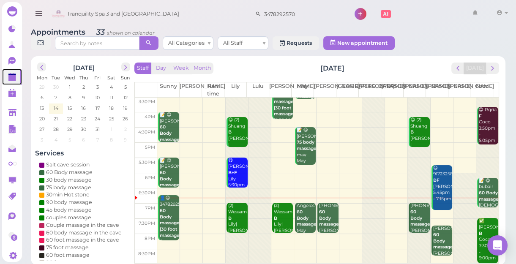
scroll to position [3, 0]
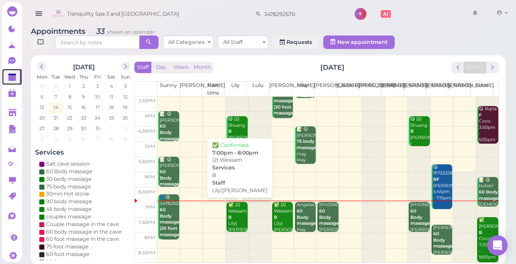
click at [240, 222] on div "✅ (2) [PERSON_NAME]|[PERSON_NAME] 7:00pm - 8:00pm" at bounding box center [238, 227] width 20 height 50
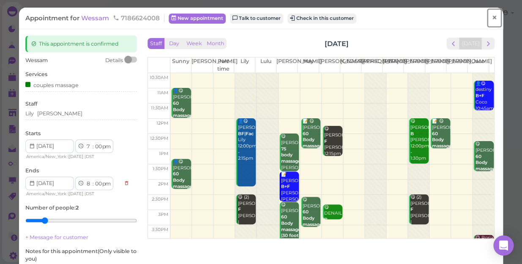
click at [492, 19] on span "×" at bounding box center [494, 18] width 5 height 12
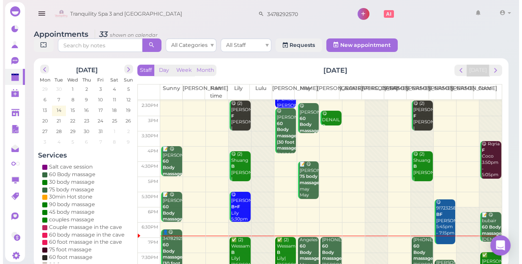
scroll to position [153, 0]
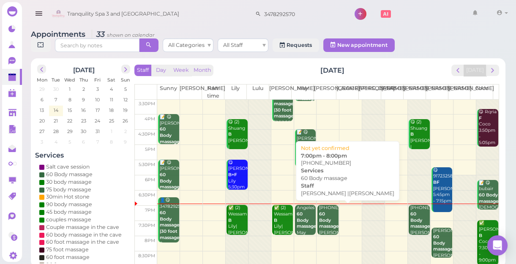
click at [327, 224] on b "60 Body massage" at bounding box center [329, 220] width 20 height 18
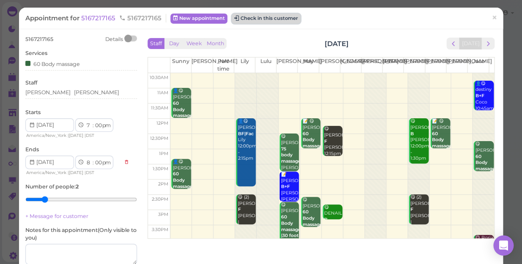
click at [264, 19] on button "Check in this customer" at bounding box center [266, 19] width 69 height 10
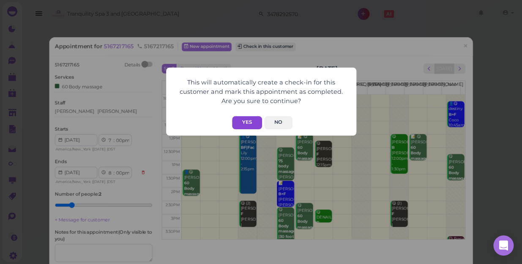
click at [246, 126] on button "Yes" at bounding box center [247, 122] width 30 height 13
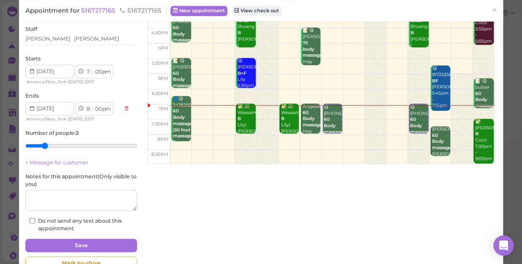
scroll to position [77, 0]
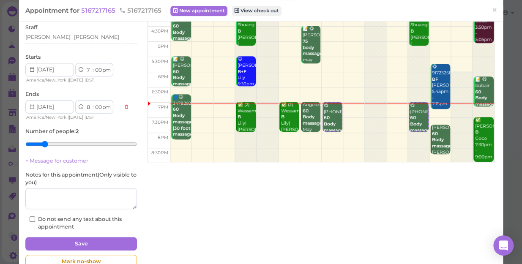
click at [283, 137] on td at bounding box center [332, 140] width 324 height 15
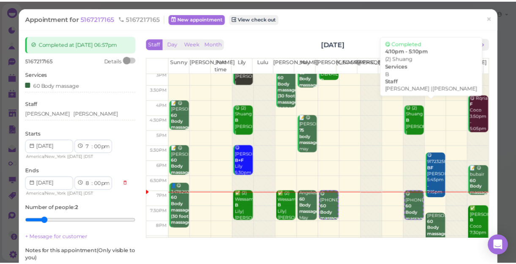
scroll to position [153, 0]
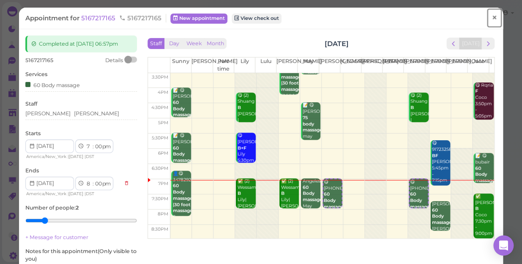
click at [492, 17] on span "×" at bounding box center [494, 18] width 5 height 12
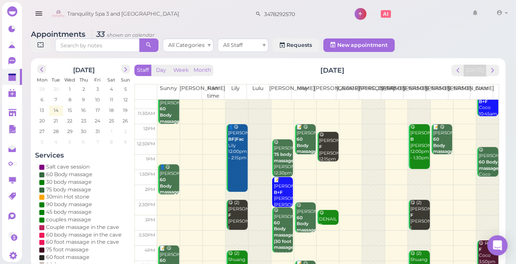
scroll to position [153, 0]
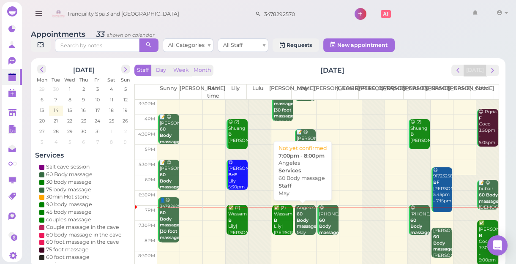
click at [300, 219] on b "60 Body massage" at bounding box center [307, 220] width 20 height 18
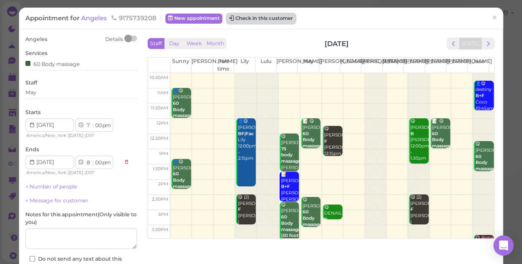
click at [276, 20] on button "Check in this customer" at bounding box center [261, 19] width 69 height 10
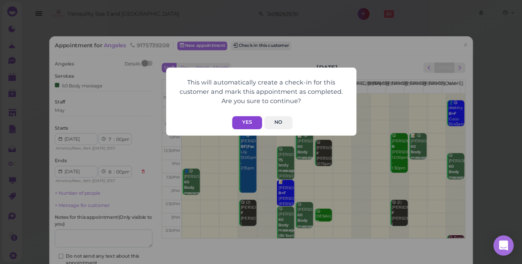
click at [249, 125] on button "Yes" at bounding box center [247, 122] width 30 height 13
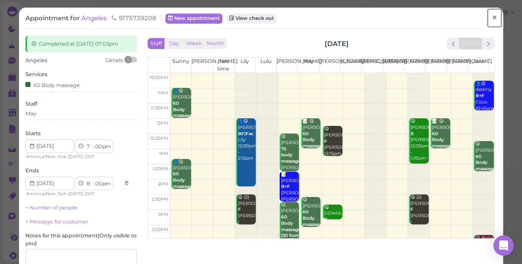
click at [492, 18] on span "×" at bounding box center [494, 18] width 5 height 12
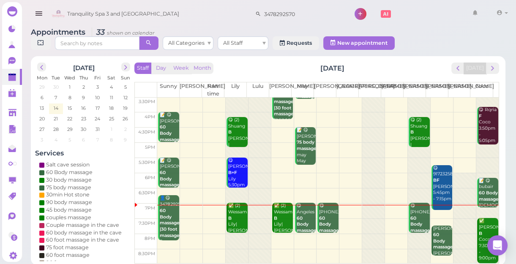
scroll to position [3, 0]
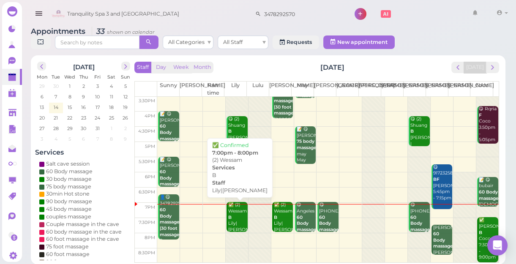
click at [237, 220] on div "✅ (2) [PERSON_NAME]|[PERSON_NAME] 7:00pm - 8:00pm" at bounding box center [238, 227] width 20 height 50
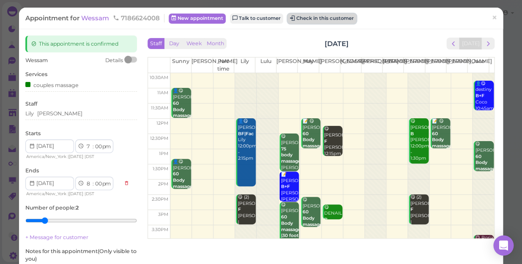
click at [325, 22] on button "Check in this customer" at bounding box center [321, 19] width 69 height 10
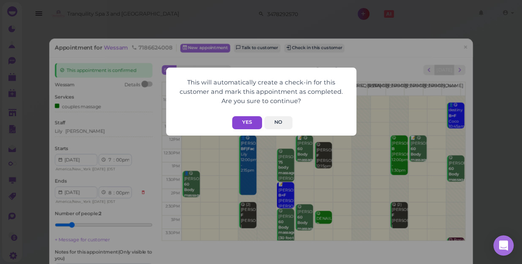
click at [244, 120] on button "Yes" at bounding box center [247, 122] width 30 height 13
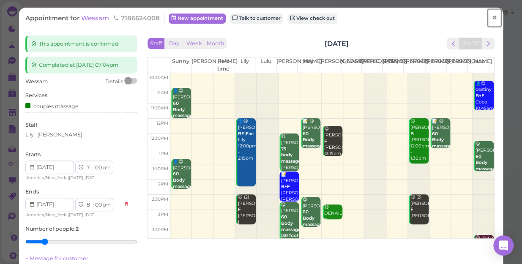
click at [487, 17] on link "×" at bounding box center [495, 18] width 16 height 20
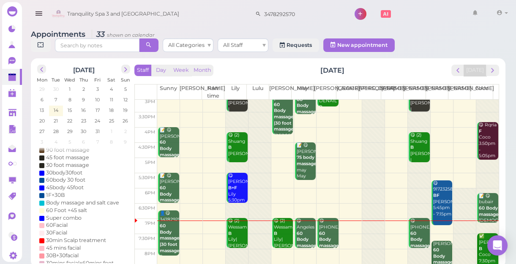
scroll to position [153, 0]
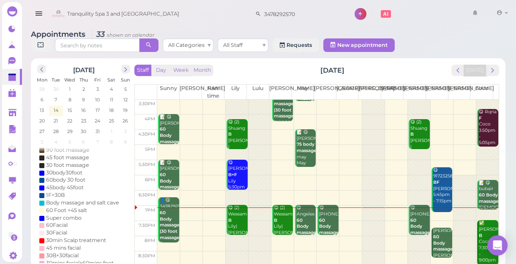
click at [303, 241] on td at bounding box center [328, 243] width 342 height 15
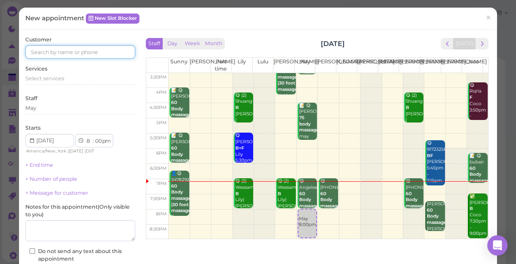
click at [55, 49] on input at bounding box center [80, 52] width 110 height 14
click at [96, 50] on input at bounding box center [80, 52] width 110 height 14
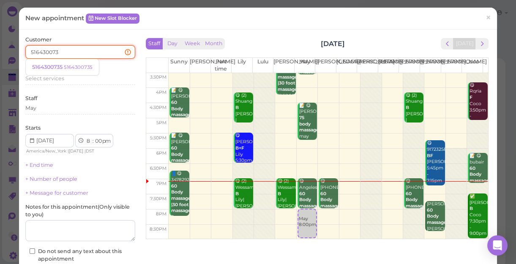
type input "5164300735"
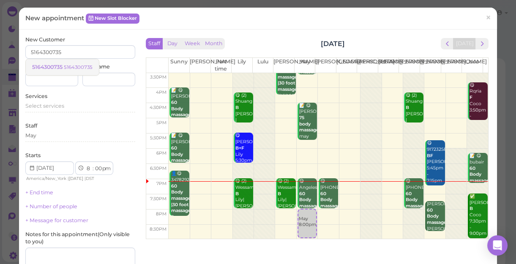
click at [80, 64] on small "5164300735" at bounding box center [78, 67] width 29 height 6
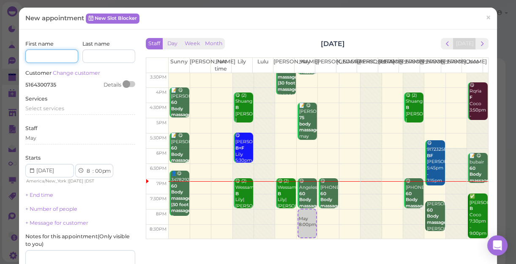
click at [56, 58] on input at bounding box center [51, 56] width 53 height 14
type input "[PERSON_NAME]"
click at [55, 109] on span "Select services" at bounding box center [44, 108] width 39 height 6
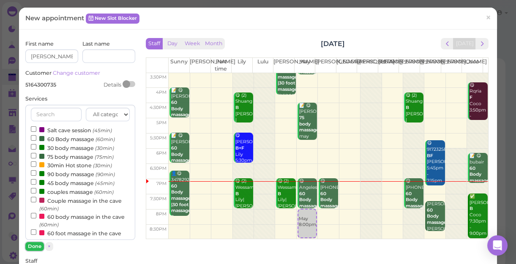
click at [38, 246] on button "Done" at bounding box center [34, 246] width 19 height 9
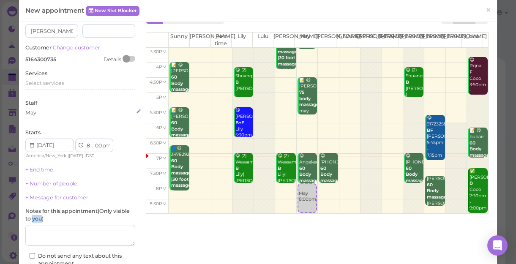
scroll to position [38, 0]
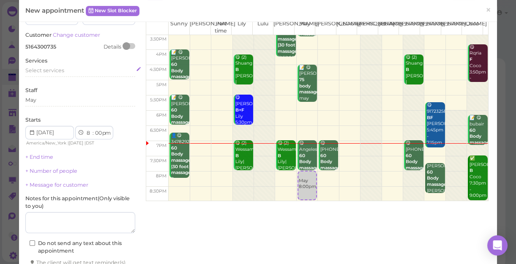
click at [58, 72] on span "Select services" at bounding box center [44, 70] width 39 height 6
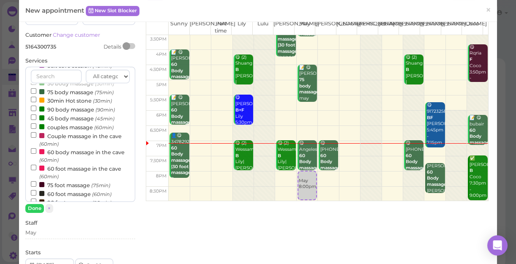
scroll to position [77, 0]
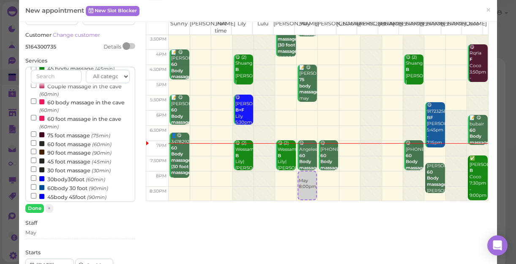
click at [60, 164] on label "45 foot massage (45min)" at bounding box center [71, 161] width 80 height 9
click at [36, 163] on input "45 foot massage (45min)" at bounding box center [33, 160] width 5 height 5
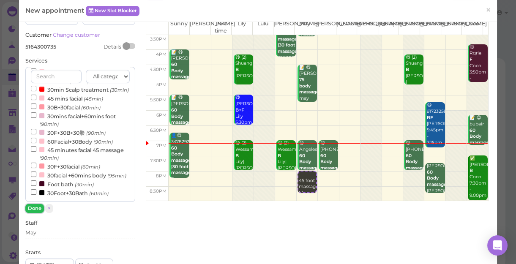
click at [35, 210] on button "Done" at bounding box center [34, 208] width 19 height 9
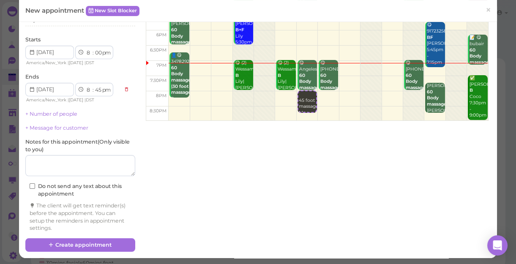
scroll to position [119, 0]
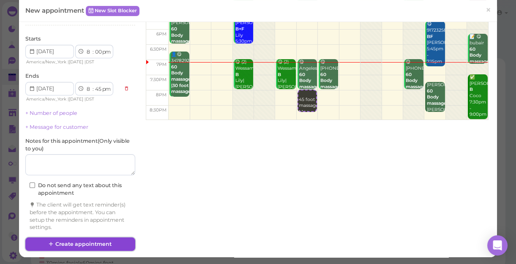
click at [85, 245] on button "Create appointment" at bounding box center [80, 245] width 110 height 14
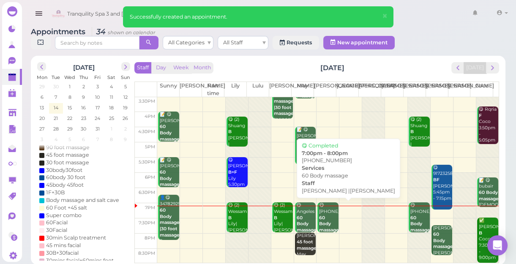
scroll to position [3, 0]
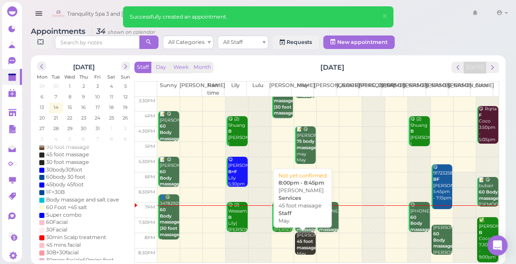
click at [302, 241] on b "45 foot massage" at bounding box center [307, 245] width 20 height 12
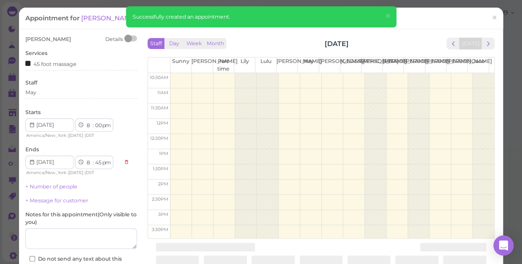
click at [302, 241] on div "[PERSON_NAME] Details Services 45 foot massage Staff May Starts 1 2 3 4 5 6 7 8…" at bounding box center [261, 174] width 480 height 276
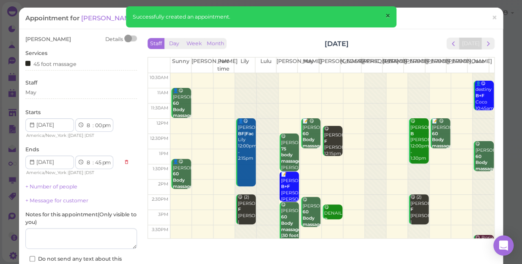
click at [388, 16] on span "×" at bounding box center [387, 16] width 5 height 12
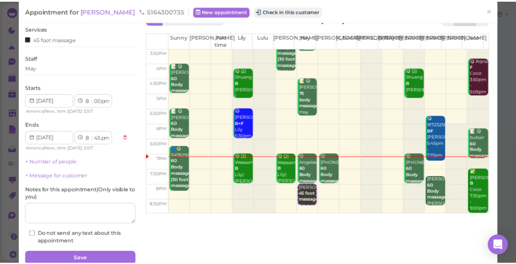
scroll to position [38, 0]
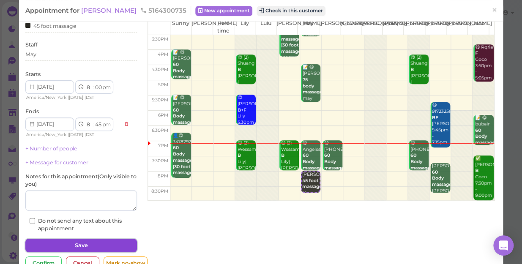
click at [56, 244] on button "Save" at bounding box center [81, 246] width 112 height 14
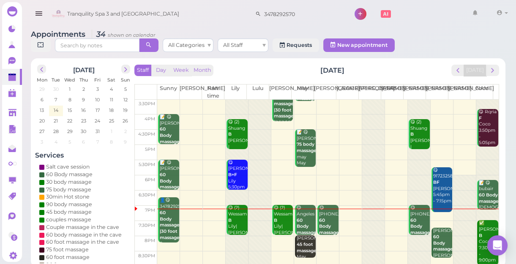
scroll to position [3, 0]
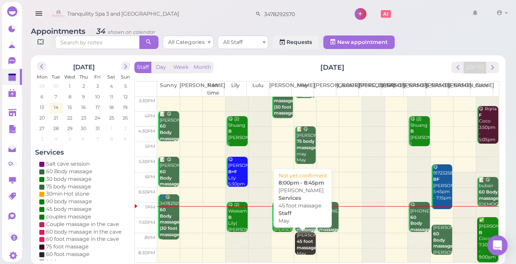
click at [307, 241] on b "45 foot massage" at bounding box center [307, 245] width 20 height 12
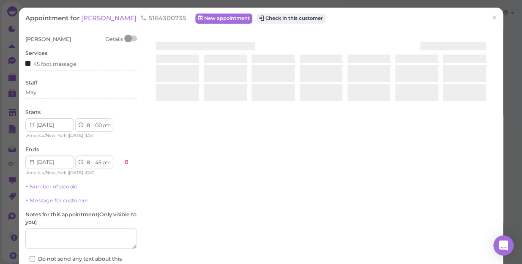
click at [307, 241] on div "[PERSON_NAME] Details Services 45 foot massage Staff May Starts 1 2 3 4 5 6 7 8…" at bounding box center [261, 174] width 480 height 276
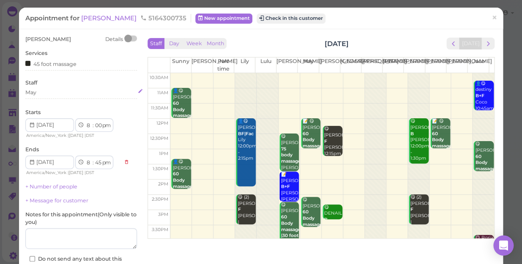
click at [46, 93] on div "May" at bounding box center [81, 93] width 112 height 8
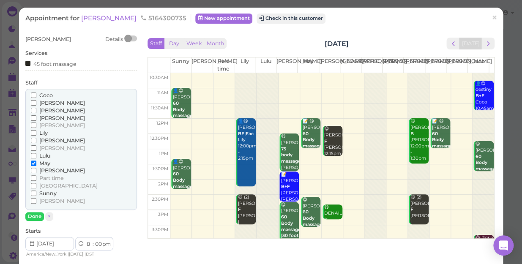
click at [45, 147] on span "[PERSON_NAME]" at bounding box center [62, 148] width 46 height 6
click at [36, 147] on input "[PERSON_NAME]" at bounding box center [33, 147] width 5 height 5
click at [31, 217] on button "Done" at bounding box center [34, 216] width 19 height 9
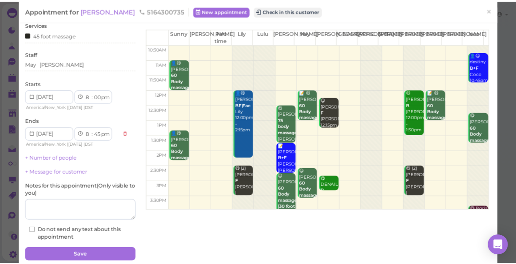
scroll to position [61, 0]
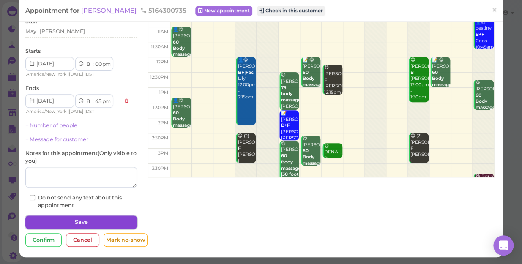
click at [97, 219] on button "Save" at bounding box center [81, 223] width 112 height 14
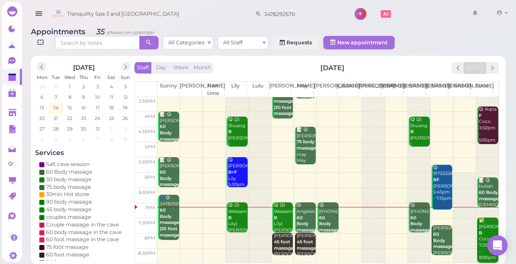
scroll to position [3, 0]
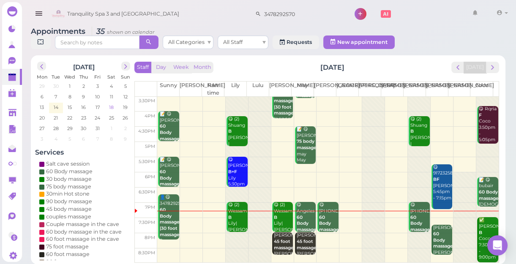
click at [114, 105] on span "18" at bounding box center [111, 108] width 6 height 8
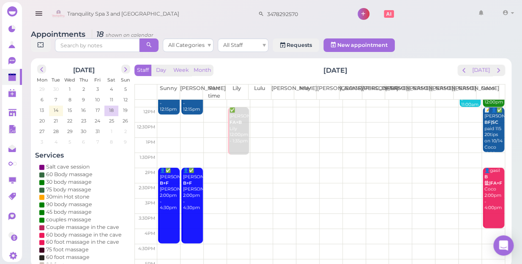
scroll to position [0, 0]
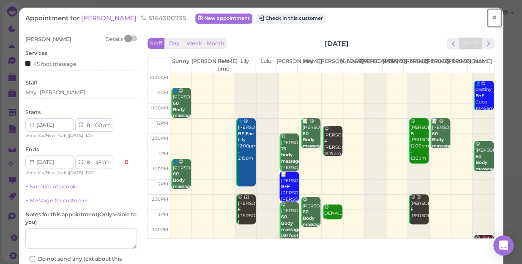
click at [492, 18] on span "×" at bounding box center [494, 18] width 5 height 12
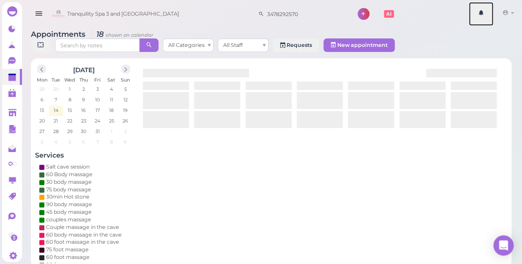
click at [490, 18] on link at bounding box center [481, 14] width 25 height 24
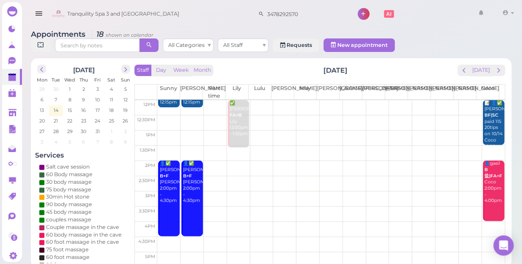
scroll to position [153, 0]
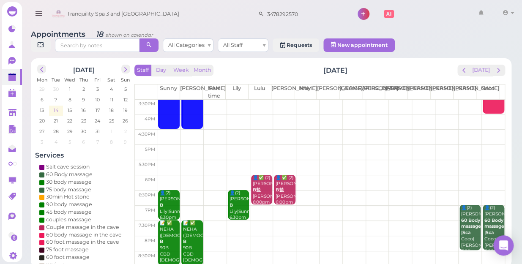
click at [58, 107] on span "14" at bounding box center [56, 111] width 6 height 8
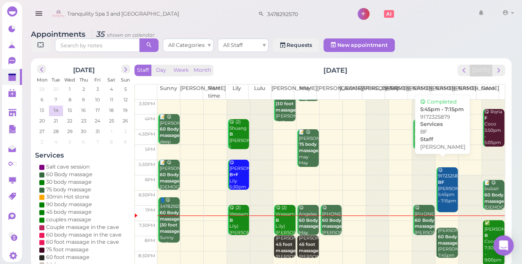
click at [443, 187] on div "😋 9172325879 BF [PERSON_NAME] 5:45pm - 7:15pm" at bounding box center [448, 185] width 20 height 37
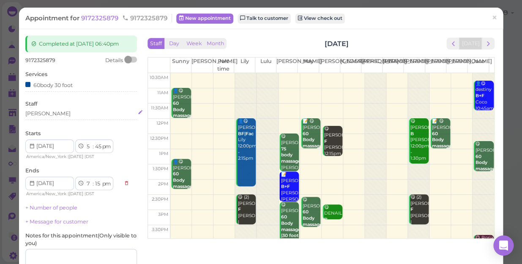
click at [47, 115] on div "[PERSON_NAME]" at bounding box center [81, 114] width 112 height 8
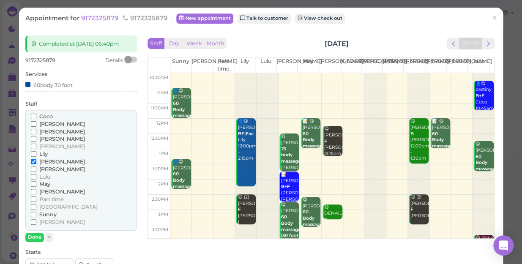
click at [47, 191] on span "[PERSON_NAME]" at bounding box center [62, 192] width 46 height 6
click at [36, 191] on input "[PERSON_NAME]" at bounding box center [33, 191] width 5 height 5
click at [45, 161] on span "[PERSON_NAME]" at bounding box center [62, 162] width 46 height 6
click at [36, 161] on input "[PERSON_NAME]" at bounding box center [33, 161] width 5 height 5
click at [33, 237] on button "Done" at bounding box center [34, 237] width 19 height 9
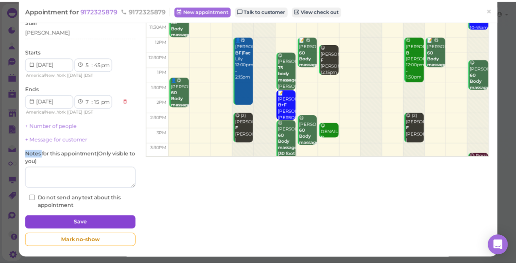
scroll to position [82, 0]
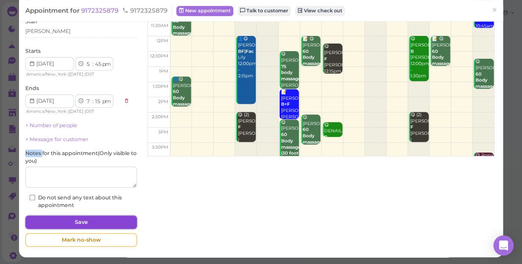
click at [92, 222] on button "Save" at bounding box center [81, 223] width 112 height 14
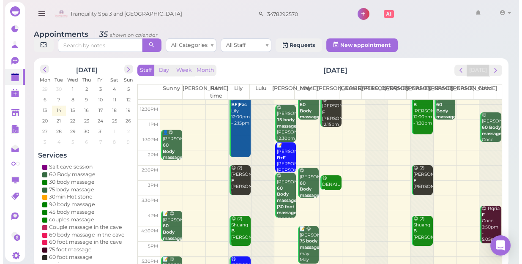
scroll to position [153, 0]
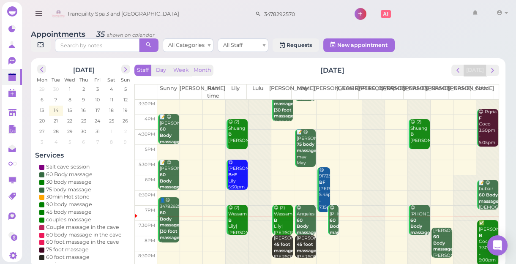
click at [410, 223] on div "😋 (2) 5167217165 60 Body massage [PERSON_NAME] |[PERSON_NAME] 7:00pm - 8:00pm" at bounding box center [420, 239] width 20 height 68
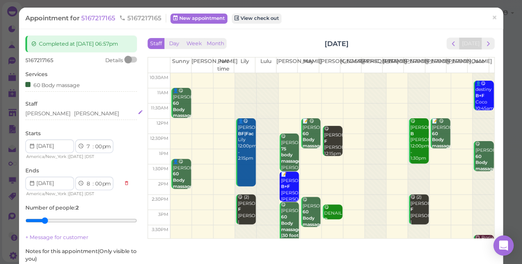
click at [70, 112] on div "[PERSON_NAME] [PERSON_NAME]" at bounding box center [81, 114] width 112 height 8
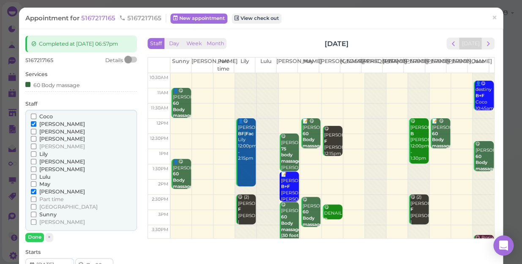
click at [44, 168] on span "[PERSON_NAME]" at bounding box center [62, 169] width 46 height 6
click at [36, 168] on input "[PERSON_NAME]" at bounding box center [33, 169] width 5 height 5
click at [44, 190] on span "[PERSON_NAME]" at bounding box center [62, 192] width 46 height 6
click at [36, 190] on input "[PERSON_NAME]" at bounding box center [33, 191] width 5 height 5
click at [31, 237] on button "Done" at bounding box center [34, 237] width 19 height 9
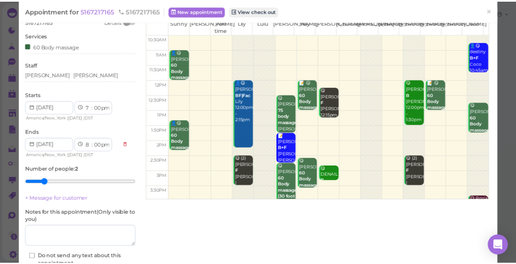
scroll to position [77, 0]
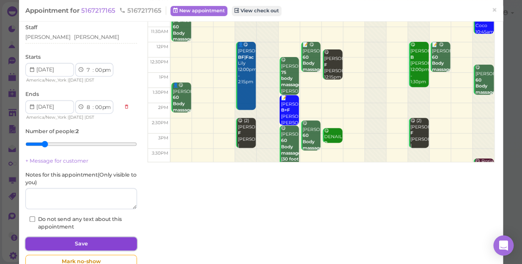
click at [70, 246] on button "Save" at bounding box center [81, 244] width 112 height 14
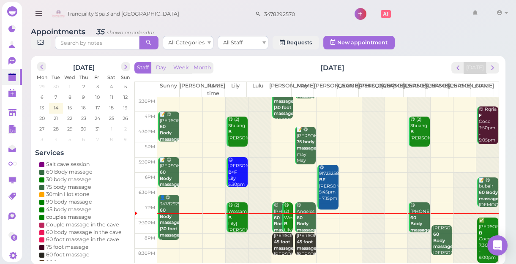
scroll to position [3, 0]
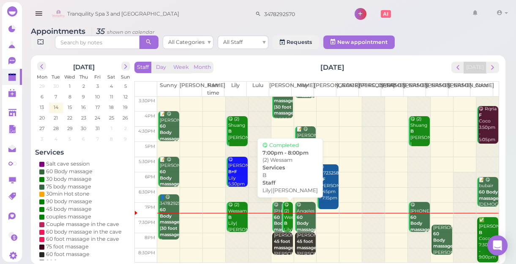
click at [286, 222] on div "😋 (2) [PERSON_NAME]|[PERSON_NAME] 7:00pm - 8:00pm" at bounding box center [288, 230] width 9 height 56
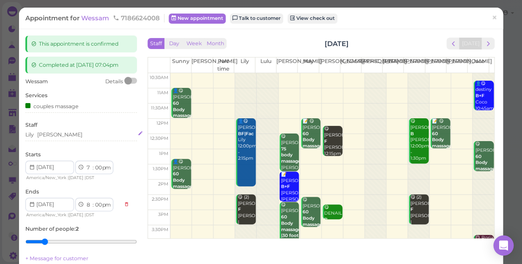
click at [60, 135] on div "Lily [PERSON_NAME]" at bounding box center [81, 135] width 112 height 8
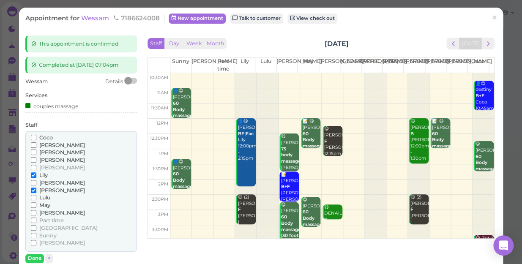
click at [46, 182] on span "[PERSON_NAME]" at bounding box center [62, 183] width 46 height 6
click at [36, 182] on input "[PERSON_NAME]" at bounding box center [33, 182] width 5 height 5
click at [45, 191] on span "[PERSON_NAME]" at bounding box center [62, 190] width 46 height 6
click at [36, 191] on input "[PERSON_NAME]" at bounding box center [33, 190] width 5 height 5
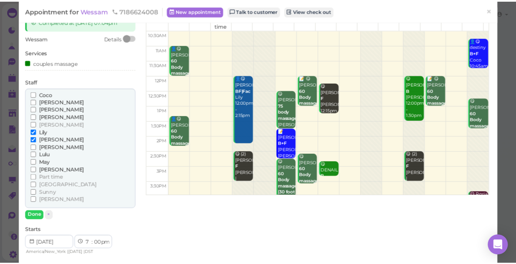
scroll to position [115, 0]
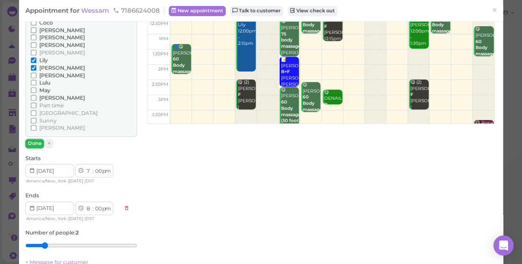
click at [36, 143] on button "Done" at bounding box center [34, 143] width 19 height 9
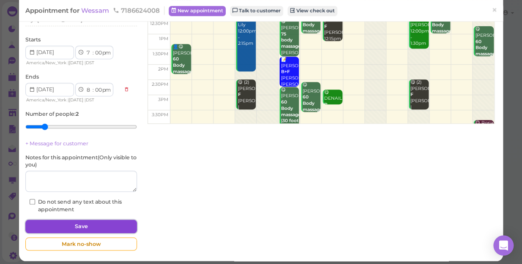
click at [84, 224] on button "Save" at bounding box center [81, 227] width 112 height 14
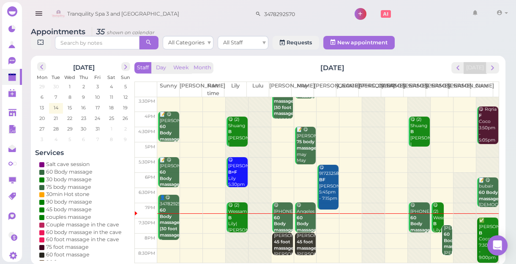
scroll to position [3, 0]
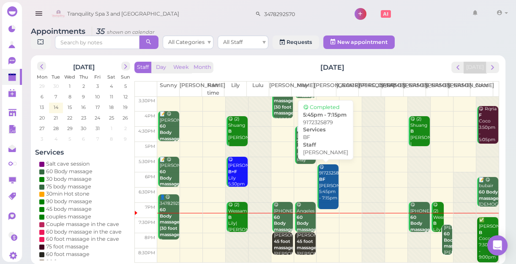
click at [325, 185] on div "😋 9172325879 BF [PERSON_NAME] 5:45pm - 7:15pm" at bounding box center [329, 182] width 20 height 37
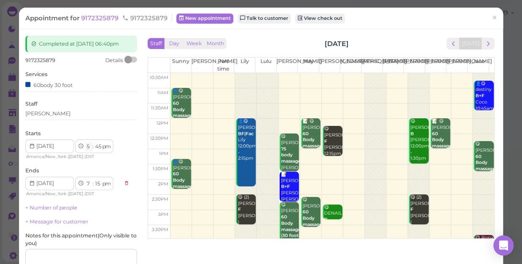
click at [87, 146] on select "1 2 3 4 5 6 7 8 9 10 11 12" at bounding box center [88, 146] width 7 height 9
select select "6"
click at [85, 142] on select "1 2 3 4 5 6 7 8 9 10 11 12" at bounding box center [88, 146] width 7 height 9
select select "8"
click at [97, 143] on select "00 05 10 15 20 25 30 35 40 45 50 55" at bounding box center [98, 146] width 8 height 9
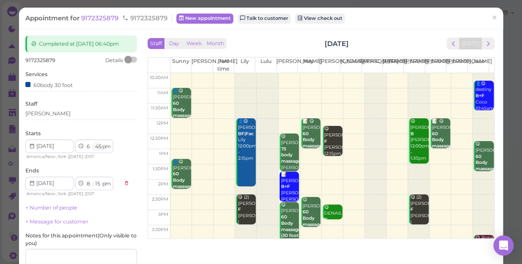
click at [97, 143] on select "00 05 10 15 20 25 30 35 40 45 50 55" at bounding box center [98, 146] width 8 height 9
click at [98, 144] on select "00 05 10 15 20 25 30 35 40 45 50 55" at bounding box center [98, 146] width 8 height 9
select select "10"
click at [94, 142] on select "00 05 10 15 20 25 30 35 40 45 50 55" at bounding box center [98, 146] width 8 height 9
select select "7"
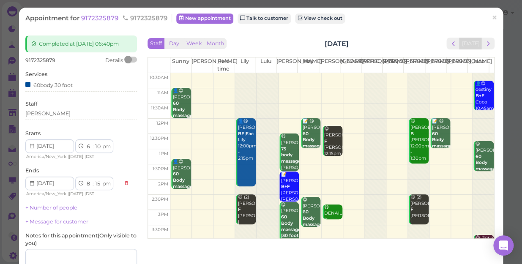
select select "40"
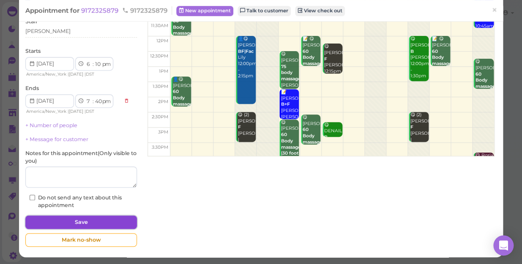
click at [113, 220] on button "Save" at bounding box center [81, 223] width 112 height 14
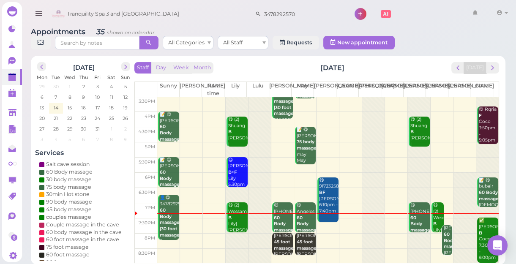
scroll to position [3, 0]
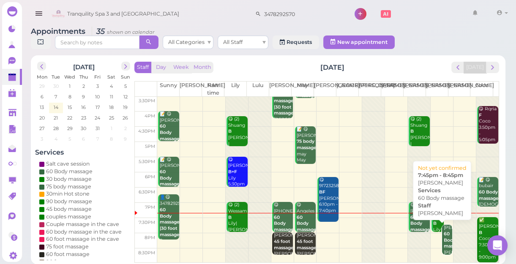
click at [444, 241] on b "60 Body massage" at bounding box center [454, 240] width 20 height 18
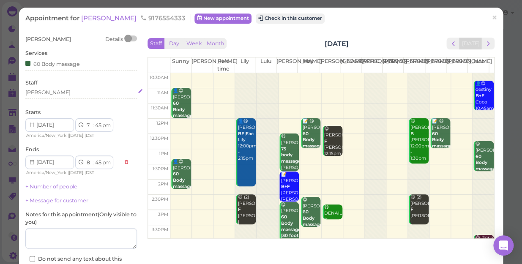
click at [46, 92] on div "[PERSON_NAME]" at bounding box center [81, 93] width 112 height 8
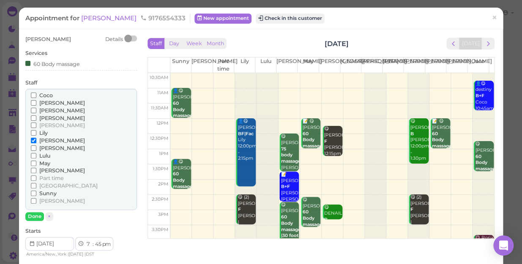
click at [46, 92] on span "Coco" at bounding box center [46, 95] width 14 height 6
click at [36, 93] on input "Coco" at bounding box center [33, 95] width 5 height 5
click at [46, 170] on span "[PERSON_NAME]" at bounding box center [62, 170] width 46 height 6
click at [36, 170] on input "[PERSON_NAME]" at bounding box center [33, 170] width 5 height 5
click at [46, 169] on span "[PERSON_NAME]" at bounding box center [62, 170] width 46 height 6
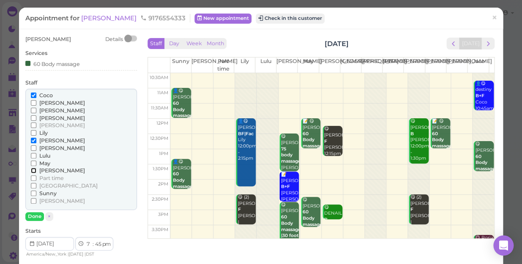
click at [36, 169] on input "[PERSON_NAME]" at bounding box center [33, 170] width 5 height 5
click at [46, 168] on span "[PERSON_NAME]" at bounding box center [62, 170] width 46 height 6
click at [36, 168] on input "[PERSON_NAME]" at bounding box center [33, 170] width 5 height 5
click at [492, 19] on span "×" at bounding box center [494, 18] width 5 height 12
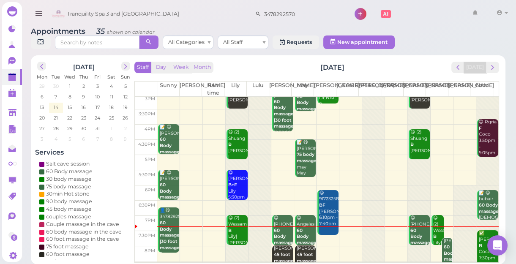
scroll to position [153, 0]
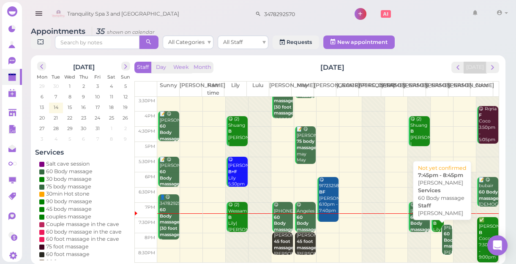
click at [444, 243] on b "60 Body massage" at bounding box center [454, 240] width 20 height 18
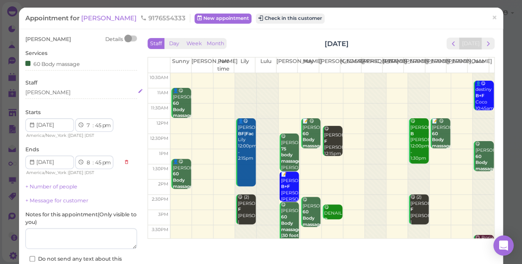
click at [49, 92] on div "[PERSON_NAME]" at bounding box center [81, 93] width 112 height 8
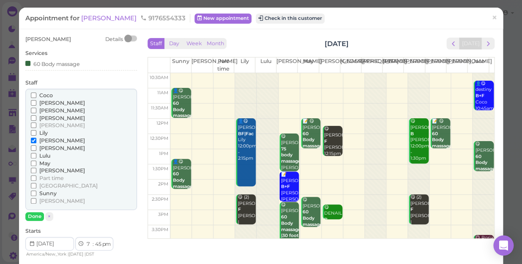
click at [47, 169] on span "[PERSON_NAME]" at bounding box center [62, 170] width 46 height 6
click at [36, 169] on input "[PERSON_NAME]" at bounding box center [33, 170] width 5 height 5
click at [48, 139] on span "[PERSON_NAME]" at bounding box center [62, 140] width 46 height 6
click at [36, 139] on input "[PERSON_NAME]" at bounding box center [33, 140] width 5 height 5
click at [31, 219] on button "Done" at bounding box center [34, 216] width 19 height 9
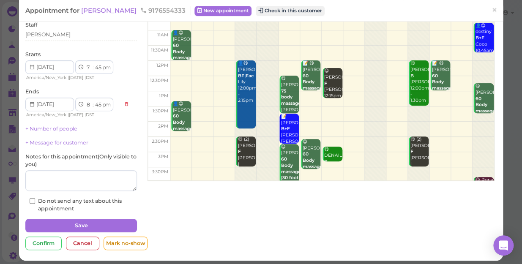
scroll to position [61, 0]
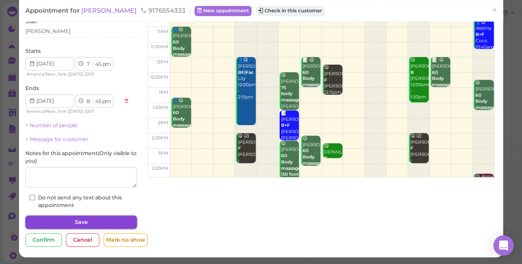
click at [63, 221] on button "Save" at bounding box center [81, 223] width 112 height 14
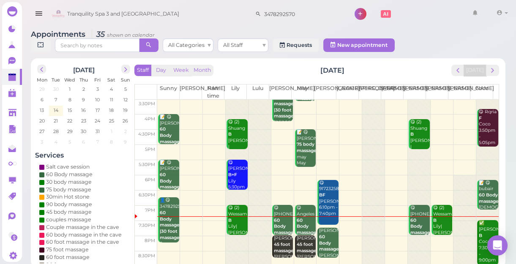
scroll to position [3, 0]
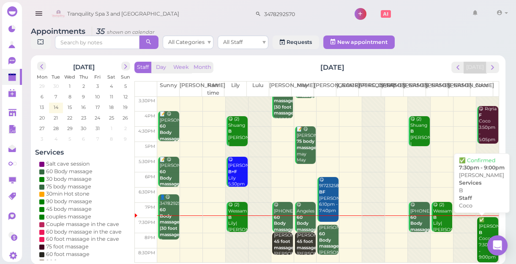
click at [482, 232] on div "✅ [PERSON_NAME] 7:30pm - 9:00pm" at bounding box center [489, 239] width 20 height 44
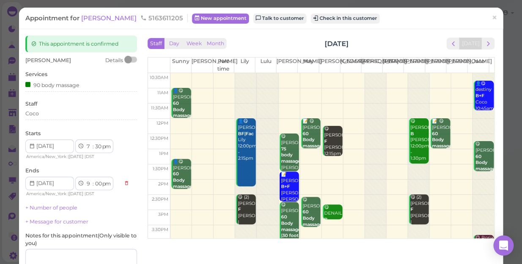
scroll to position [82, 0]
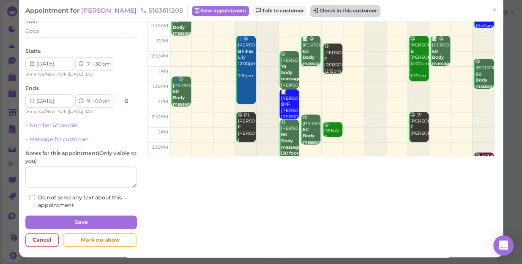
click at [311, 14] on button "Check in this customer" at bounding box center [345, 11] width 69 height 10
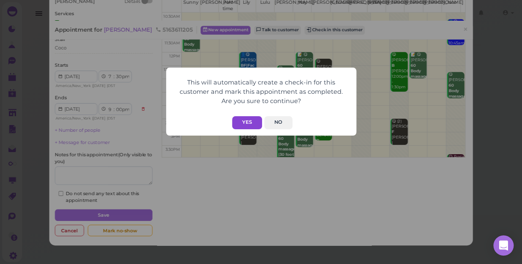
click at [248, 120] on button "Yes" at bounding box center [247, 122] width 30 height 13
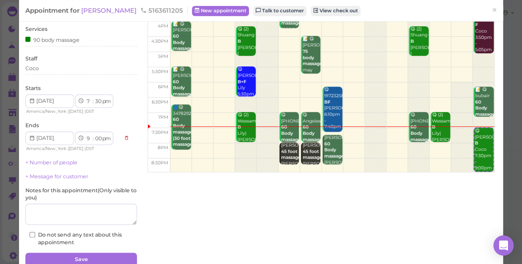
scroll to position [104, 0]
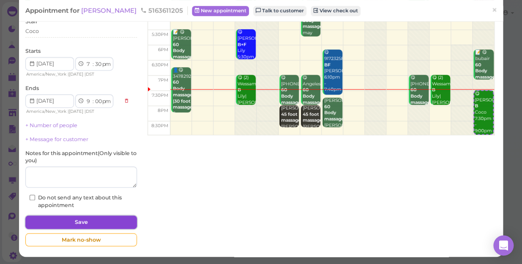
click at [91, 221] on button "Save" at bounding box center [81, 223] width 112 height 14
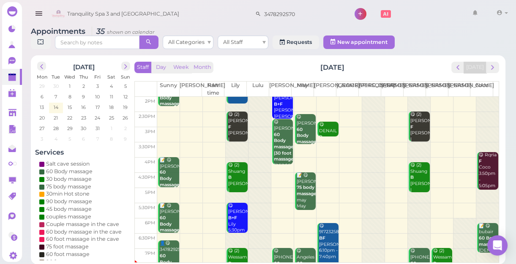
scroll to position [153, 0]
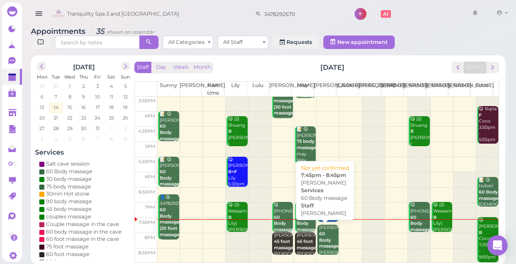
click at [325, 238] on div "[PERSON_NAME] 60 Body massage [PERSON_NAME] 7:45pm - 8:45pm" at bounding box center [329, 250] width 20 height 50
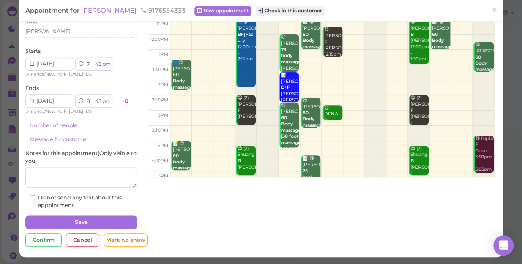
scroll to position [38, 0]
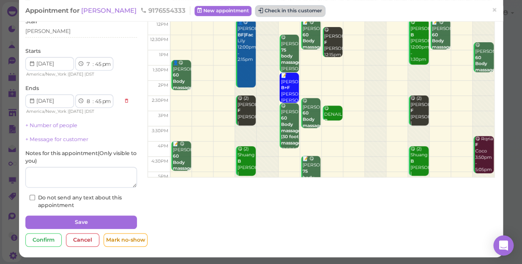
click at [256, 10] on button "Check in this customer" at bounding box center [290, 11] width 69 height 10
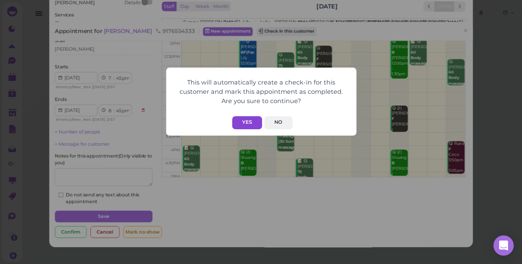
click at [252, 126] on button "Yes" at bounding box center [247, 122] width 30 height 13
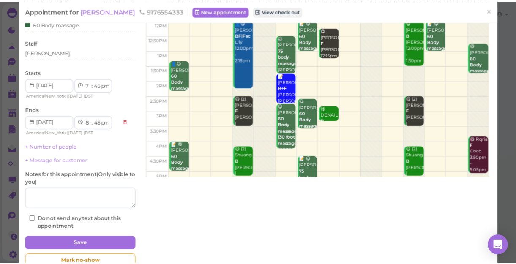
scroll to position [82, 0]
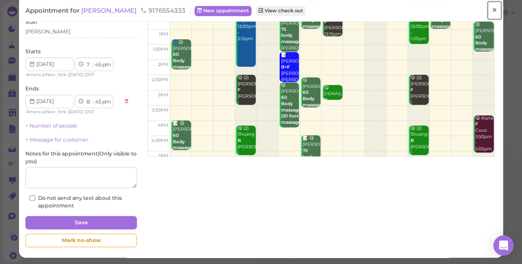
click at [492, 10] on span "×" at bounding box center [494, 10] width 5 height 12
click at [489, 10] on link at bounding box center [481, 14] width 25 height 24
click at [0, 0] on div at bounding box center [0, 0] width 0 height 0
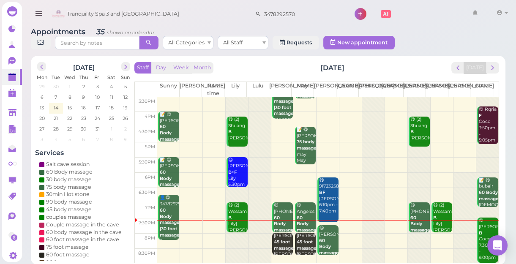
scroll to position [3, 0]
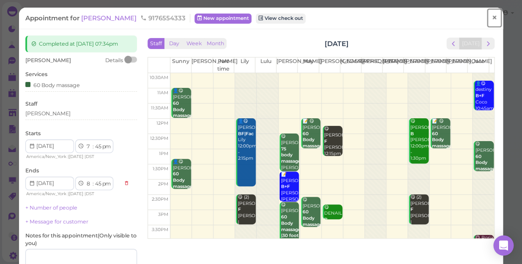
click at [492, 16] on span "×" at bounding box center [494, 18] width 5 height 12
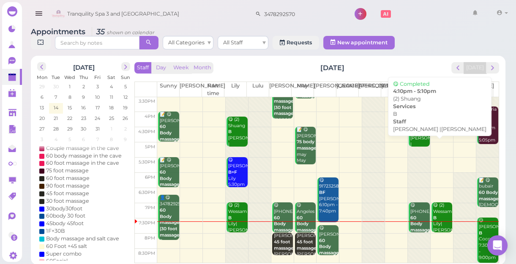
scroll to position [3, 0]
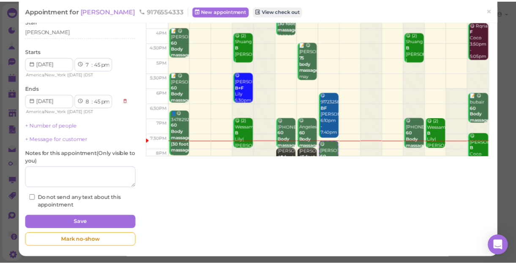
scroll to position [153, 0]
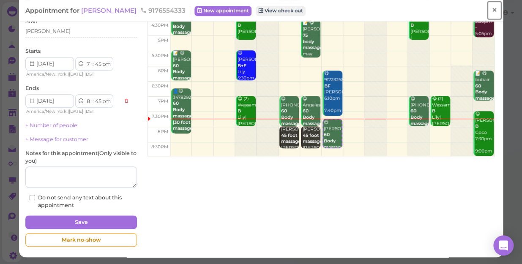
click at [492, 8] on span "×" at bounding box center [494, 10] width 5 height 12
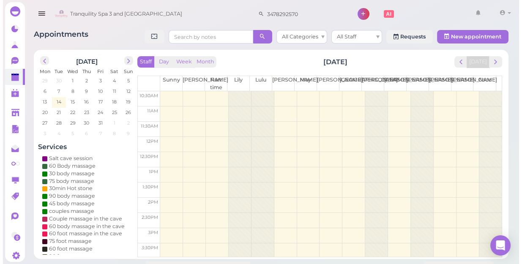
scroll to position [153, 0]
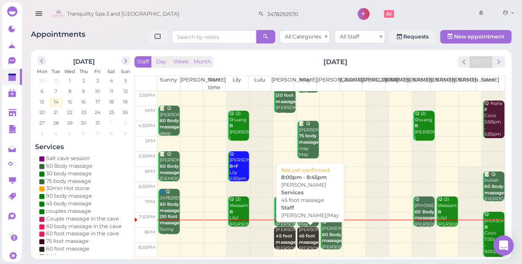
click at [302, 235] on b "45 foot massage" at bounding box center [309, 239] width 20 height 12
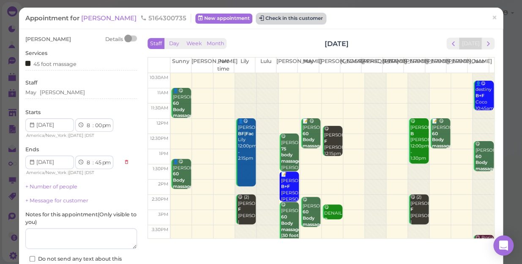
click at [271, 21] on button "Check in this customer" at bounding box center [291, 19] width 69 height 10
click at [271, 21] on div "This will automatically create a check-in for this customer and mark this appoi…" at bounding box center [261, 132] width 522 height 264
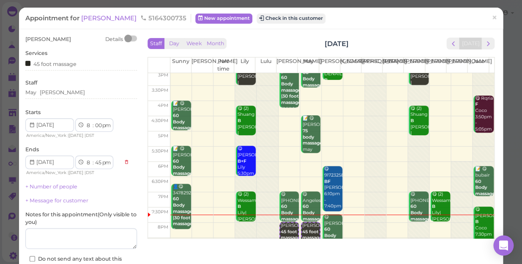
scroll to position [153, 0]
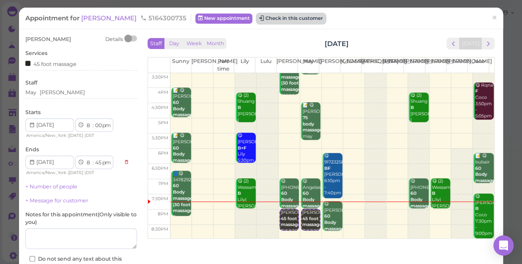
click at [257, 18] on button "Check in this customer" at bounding box center [291, 19] width 69 height 10
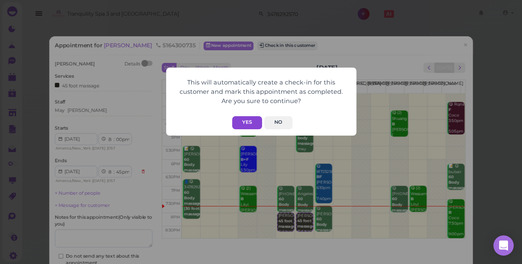
click at [249, 120] on button "Yes" at bounding box center [247, 122] width 30 height 13
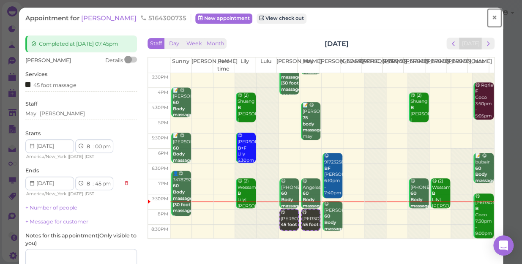
click at [492, 17] on span "×" at bounding box center [494, 18] width 5 height 12
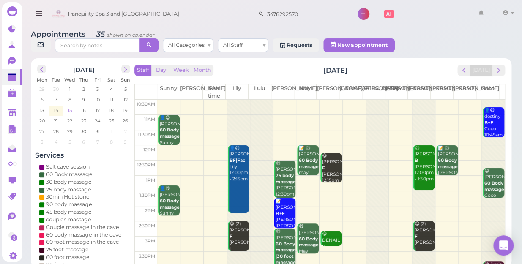
click at [70, 107] on span "15" at bounding box center [70, 111] width 6 height 8
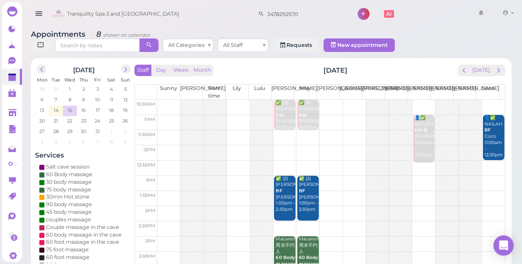
click at [461, 110] on div at bounding box center [470, 259] width 23 height 318
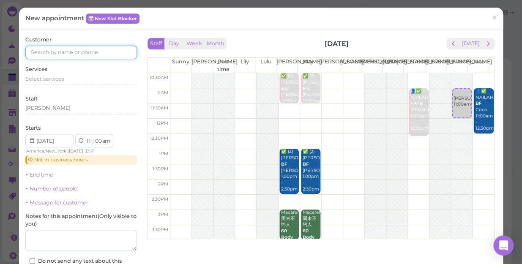
click at [67, 52] on input at bounding box center [81, 53] width 112 height 14
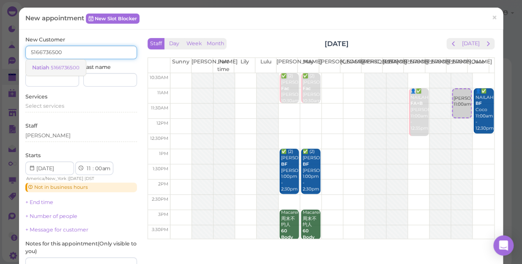
type input "5166736500"
click at [68, 66] on small "5166736500" at bounding box center [65, 68] width 29 height 6
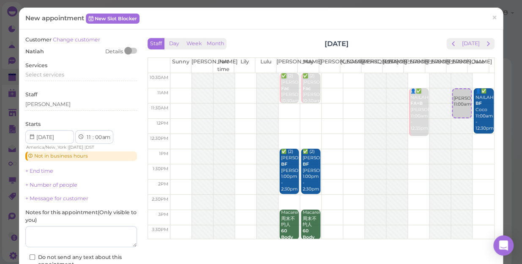
click at [59, 74] on span "Select services" at bounding box center [44, 74] width 39 height 6
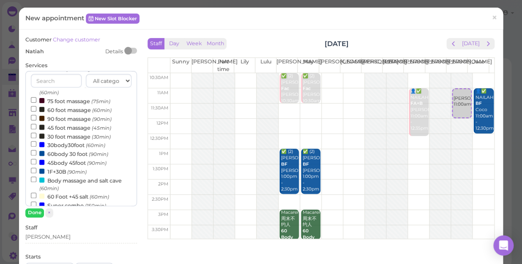
scroll to position [192, 0]
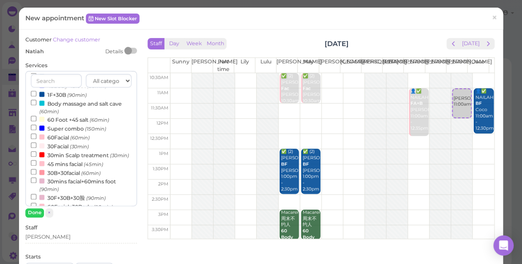
click at [66, 131] on label "Super combo (150min)" at bounding box center [68, 128] width 75 height 9
click at [36, 130] on input "Super combo (150min)" at bounding box center [33, 127] width 5 height 5
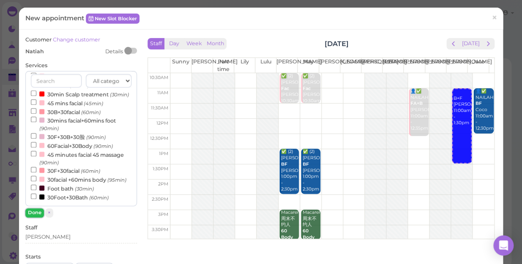
click at [31, 212] on button "Done" at bounding box center [34, 212] width 19 height 9
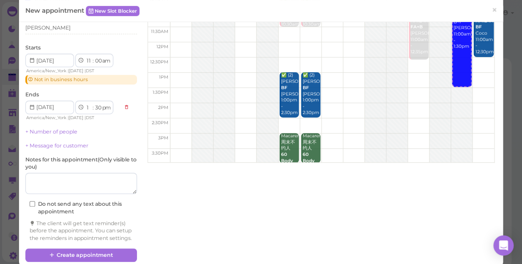
scroll to position [95, 0]
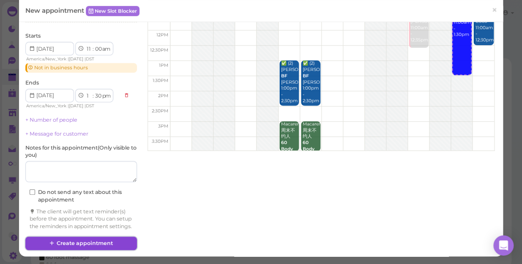
click at [90, 242] on button "Create appointment" at bounding box center [81, 244] width 112 height 14
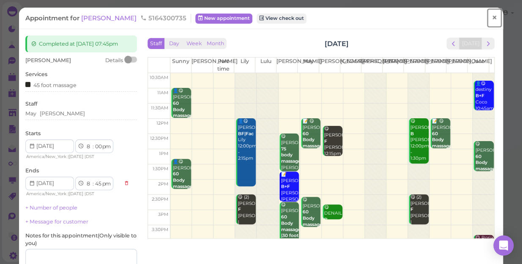
click at [492, 16] on span "×" at bounding box center [494, 18] width 5 height 12
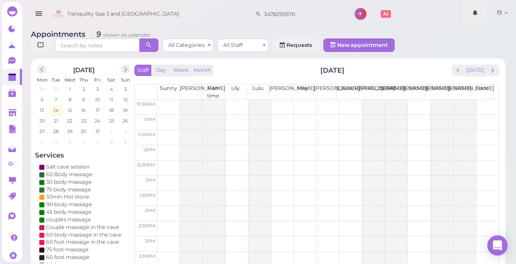
click at [490, 17] on link at bounding box center [502, 14] width 30 height 24
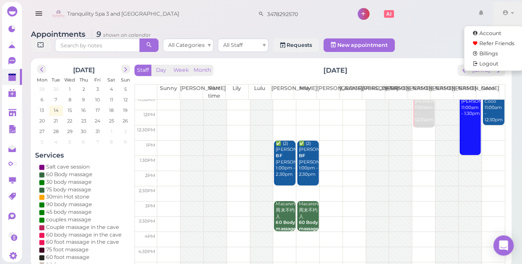
scroll to position [77, 0]
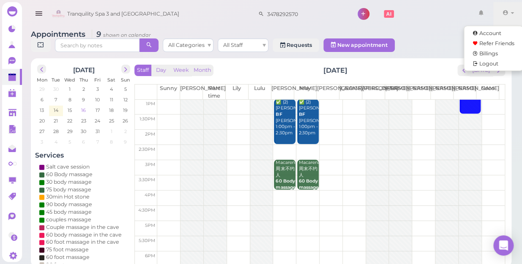
click at [85, 107] on span "16" at bounding box center [83, 111] width 6 height 8
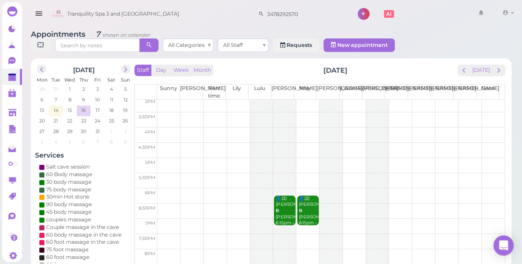
scroll to position [153, 0]
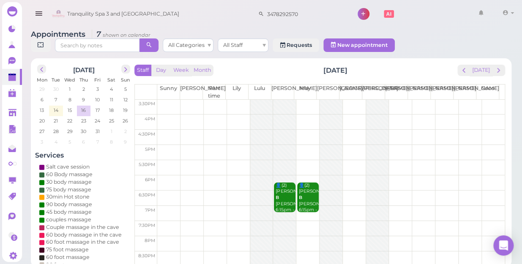
click at [161, 206] on td at bounding box center [330, 213] width 347 height 15
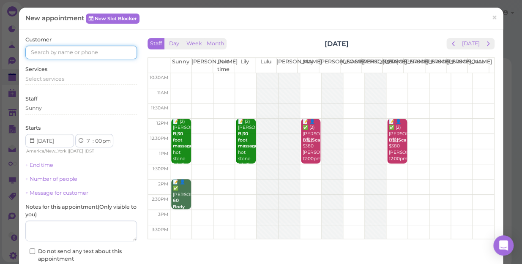
click at [96, 50] on input at bounding box center [81, 53] width 112 height 14
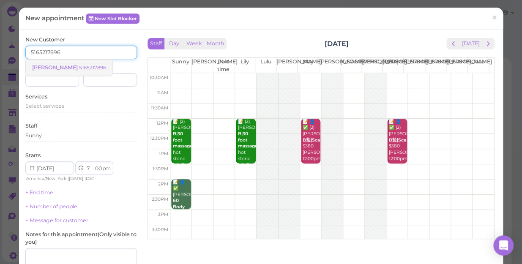
type input "5165217896"
click at [79, 69] on small "5165217896" at bounding box center [92, 68] width 27 height 6
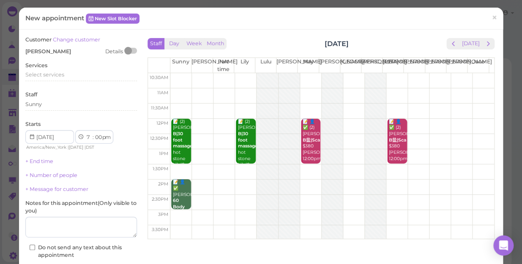
click at [58, 71] on div "Services Select services" at bounding box center [81, 73] width 112 height 23
click at [51, 74] on span "Select services" at bounding box center [44, 74] width 39 height 6
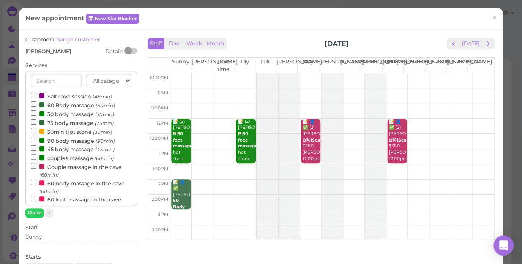
click at [75, 158] on label "couples massage (60min)" at bounding box center [72, 157] width 83 height 9
click at [36, 158] on input "couples massage (60min)" at bounding box center [33, 156] width 5 height 5
click at [36, 212] on button "Done" at bounding box center [34, 212] width 19 height 9
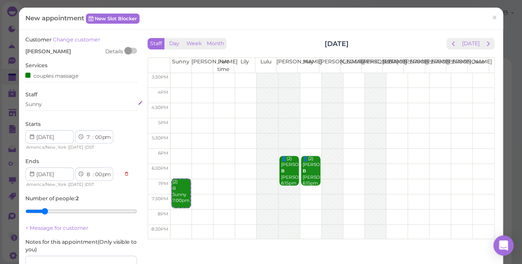
click at [48, 103] on div "Sunny" at bounding box center [81, 105] width 112 height 8
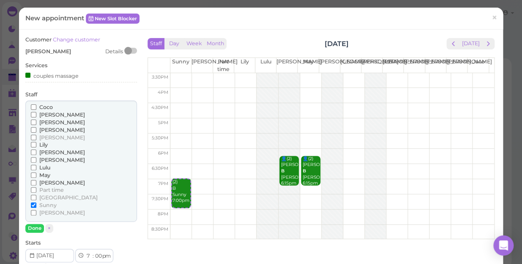
click at [38, 145] on label "Lily" at bounding box center [39, 145] width 17 height 8
click at [36, 145] on input "Lily" at bounding box center [33, 144] width 5 height 5
click at [34, 229] on button "Done" at bounding box center [34, 228] width 19 height 9
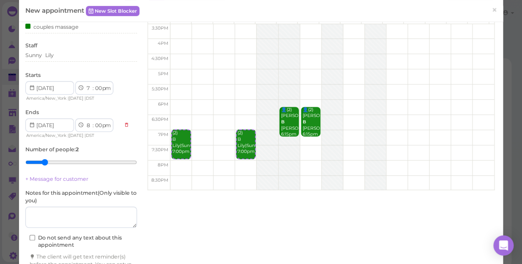
scroll to position [101, 0]
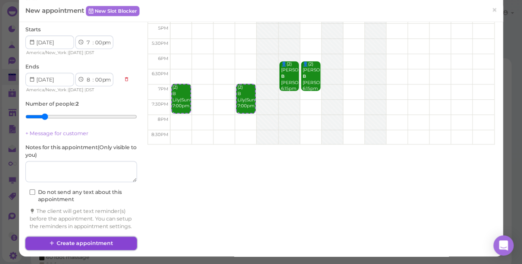
click at [89, 240] on button "Create appointment" at bounding box center [81, 244] width 112 height 14
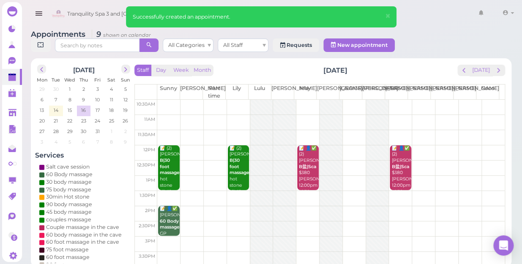
scroll to position [38, 0]
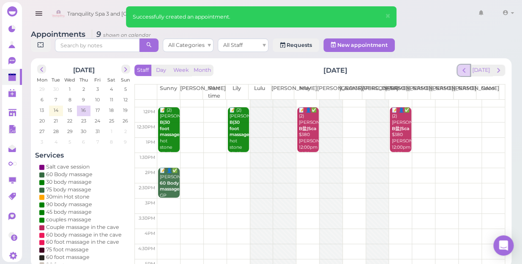
click at [465, 66] on span "prev" at bounding box center [464, 70] width 8 height 8
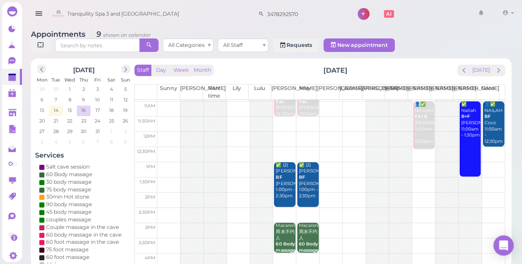
scroll to position [0, 0]
